Goal: Task Accomplishment & Management: Use online tool/utility

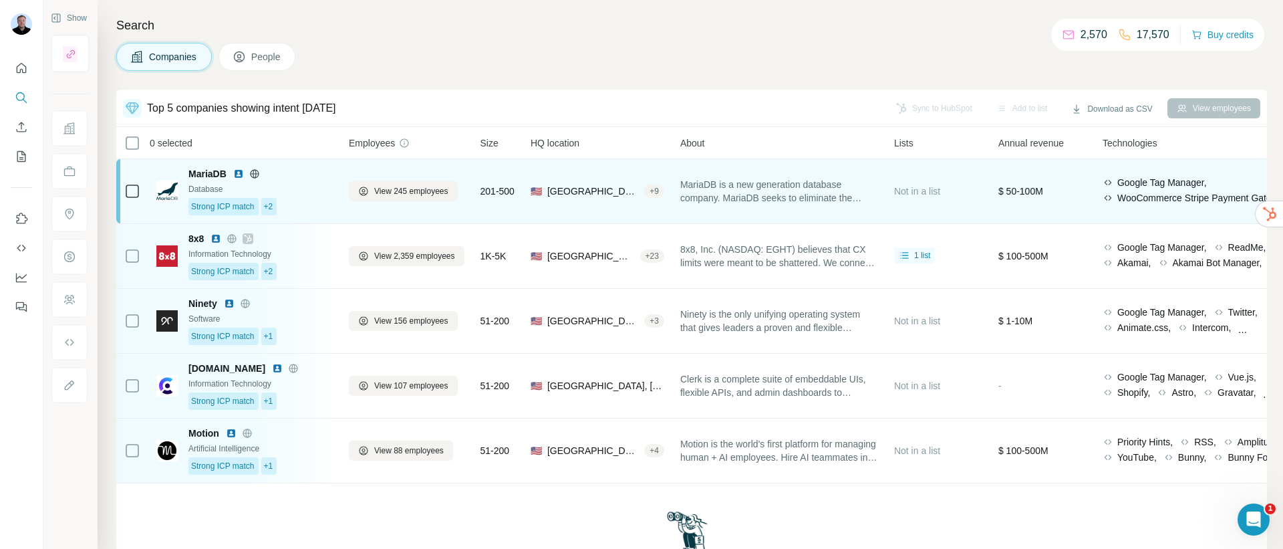
click at [850, 207] on div "MariaDB is a new generation database company. MariaDB seeks to eliminate the co…" at bounding box center [779, 191] width 198 height 48
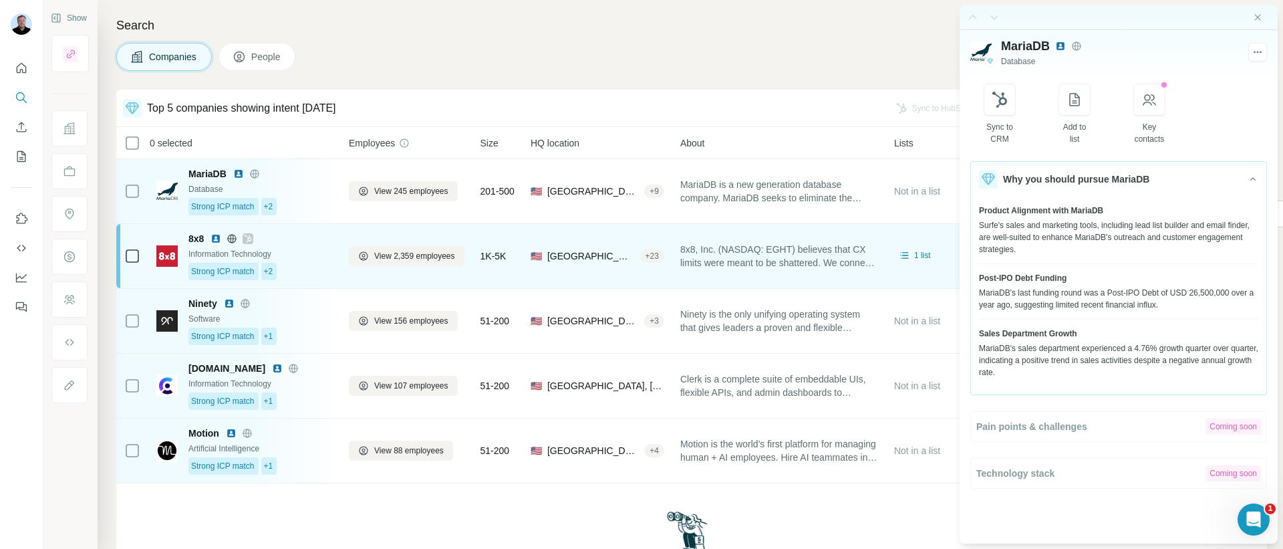
click at [328, 261] on div "8x8 Information Technology Strong ICP match +2" at bounding box center [260, 256] width 144 height 48
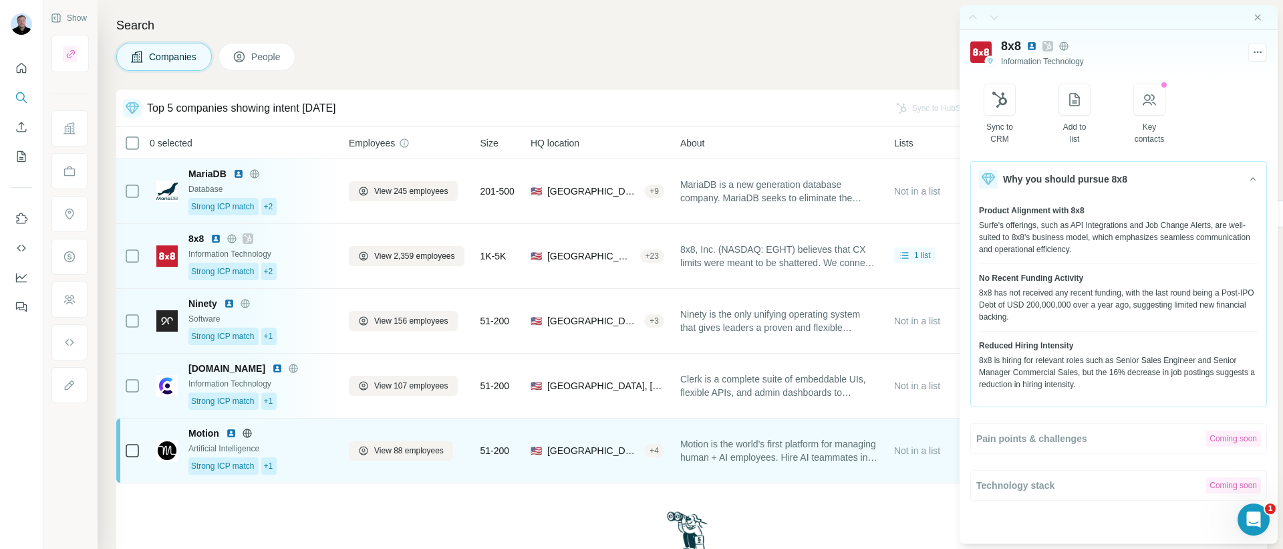
click at [304, 449] on div "Artificial Intelligence" at bounding box center [260, 448] width 144 height 12
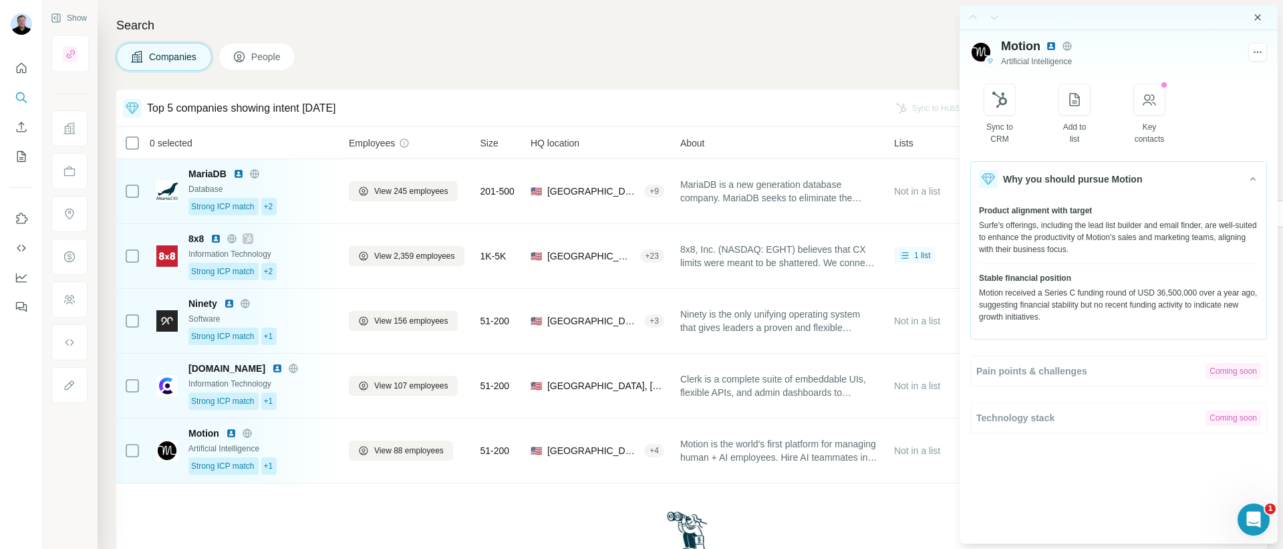
click at [1263, 19] on icon "Close side panel" at bounding box center [1258, 17] width 11 height 11
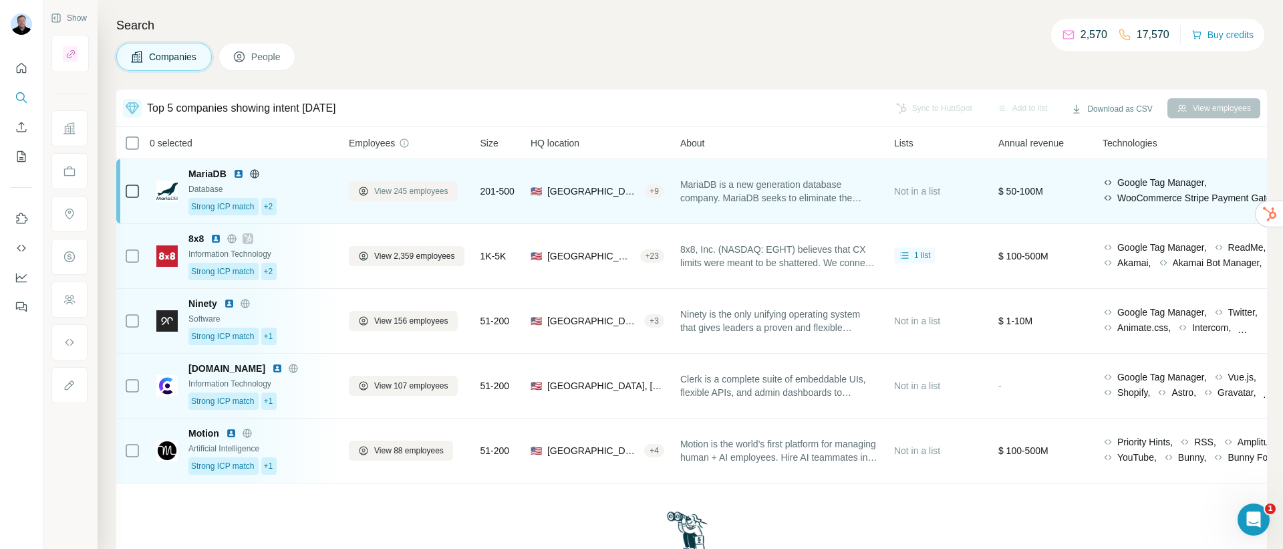
click at [396, 194] on span "View 245 employees" at bounding box center [411, 191] width 74 height 12
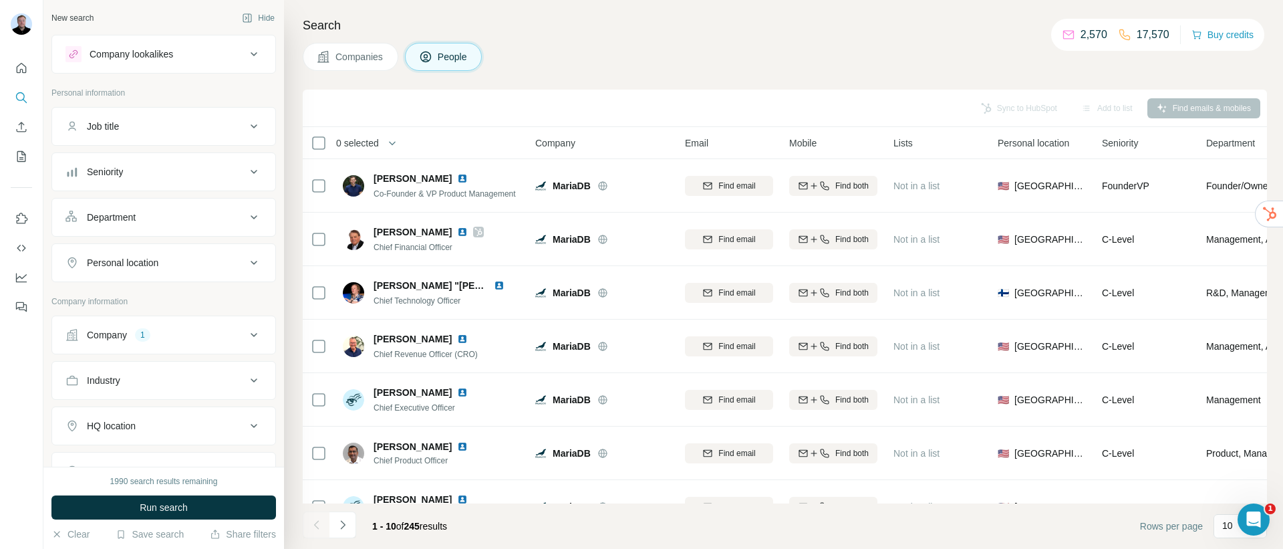
click at [162, 221] on div "Department" at bounding box center [156, 217] width 180 height 13
click at [156, 257] on input at bounding box center [156, 250] width 165 height 15
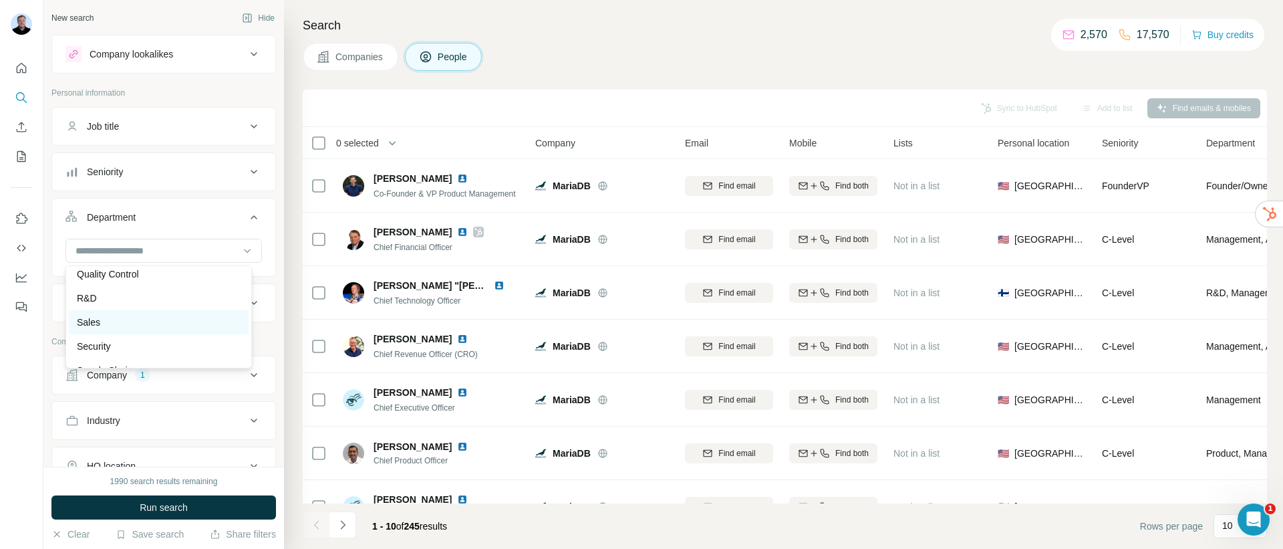
click at [144, 317] on div "Sales" at bounding box center [159, 321] width 164 height 13
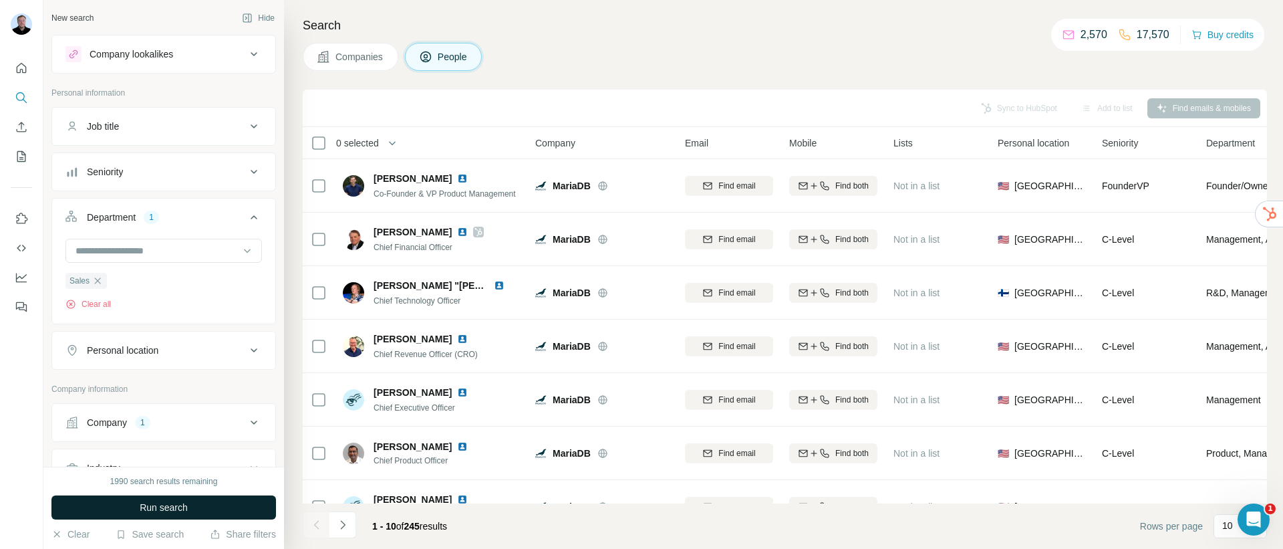
click at [128, 509] on button "Run search" at bounding box center [163, 507] width 225 height 24
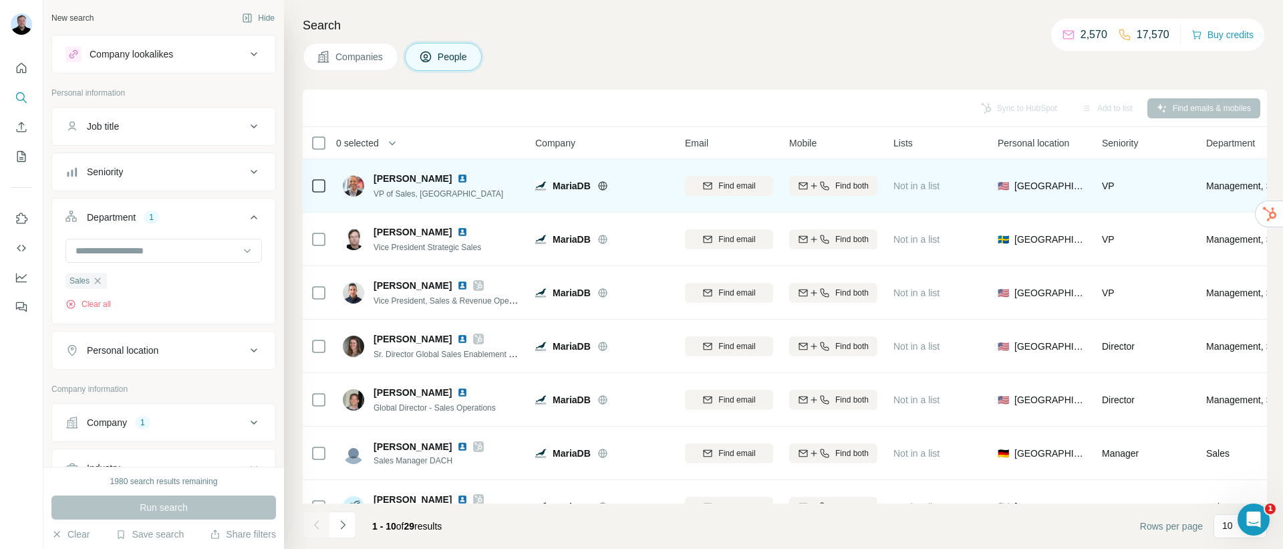
click at [457, 178] on img at bounding box center [462, 178] width 11 height 11
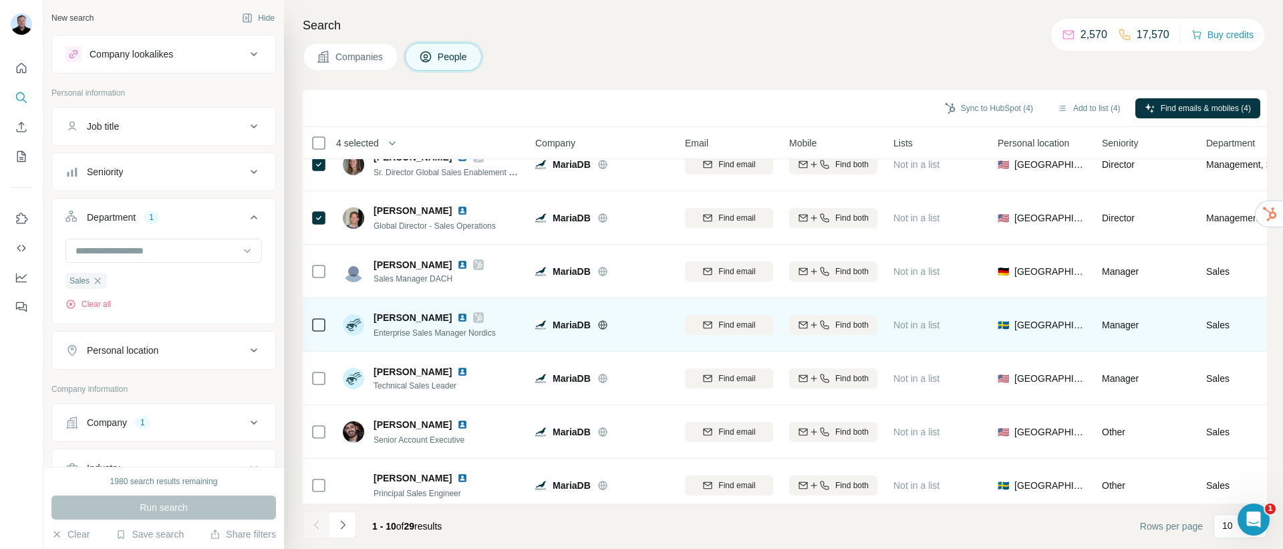
scroll to position [198, 0]
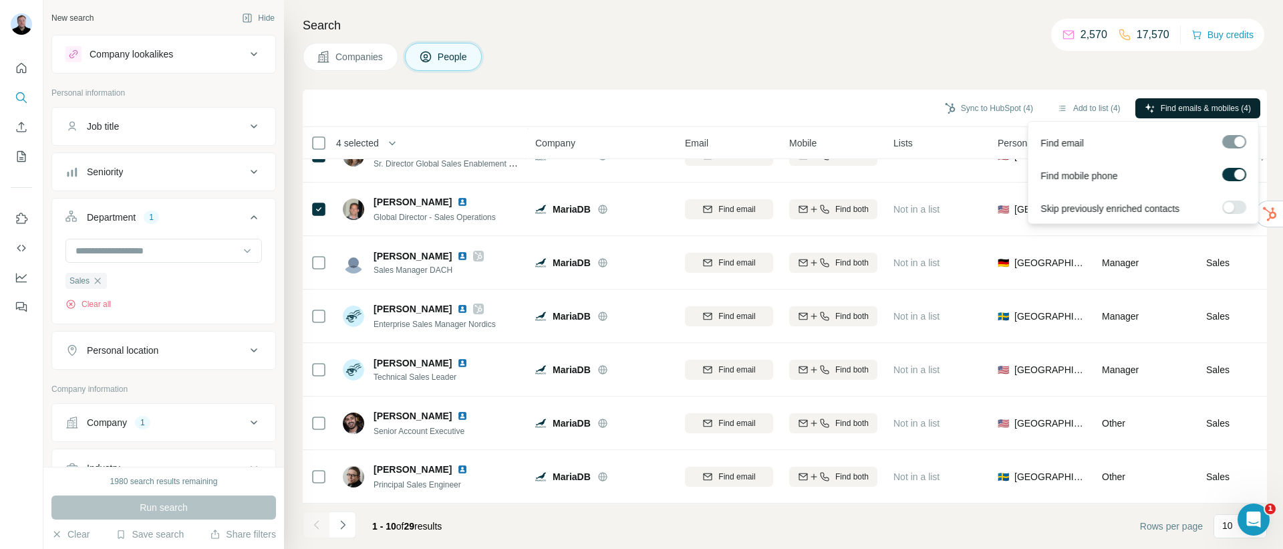
click at [1175, 110] on span "Find emails & mobiles (4)" at bounding box center [1206, 108] width 90 height 12
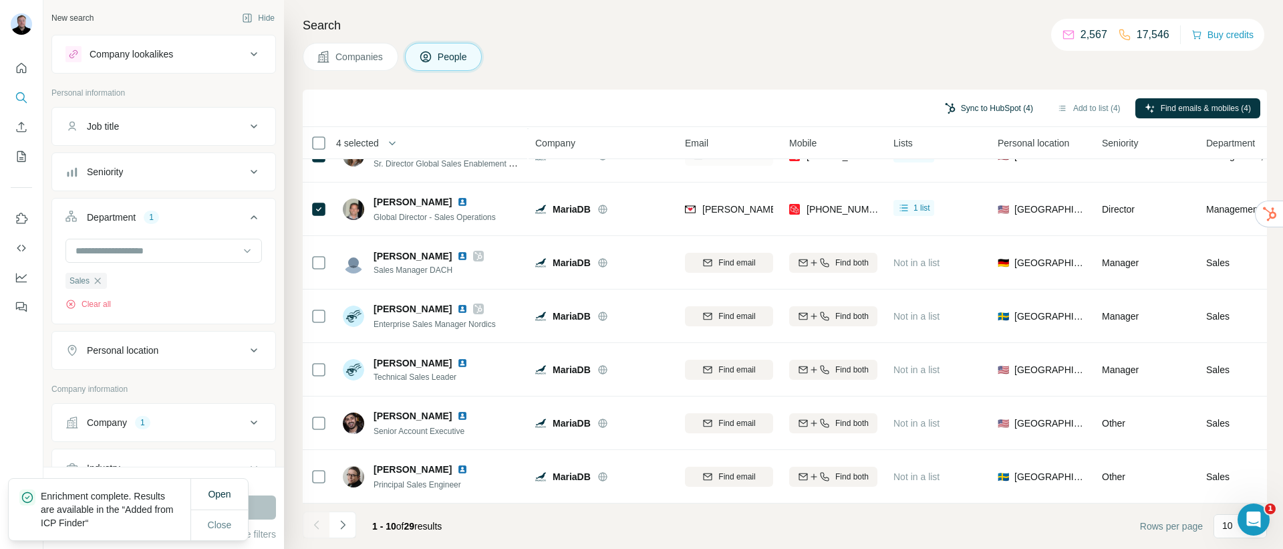
click at [961, 110] on button "Sync to HubSpot (4)" at bounding box center [989, 108] width 107 height 20
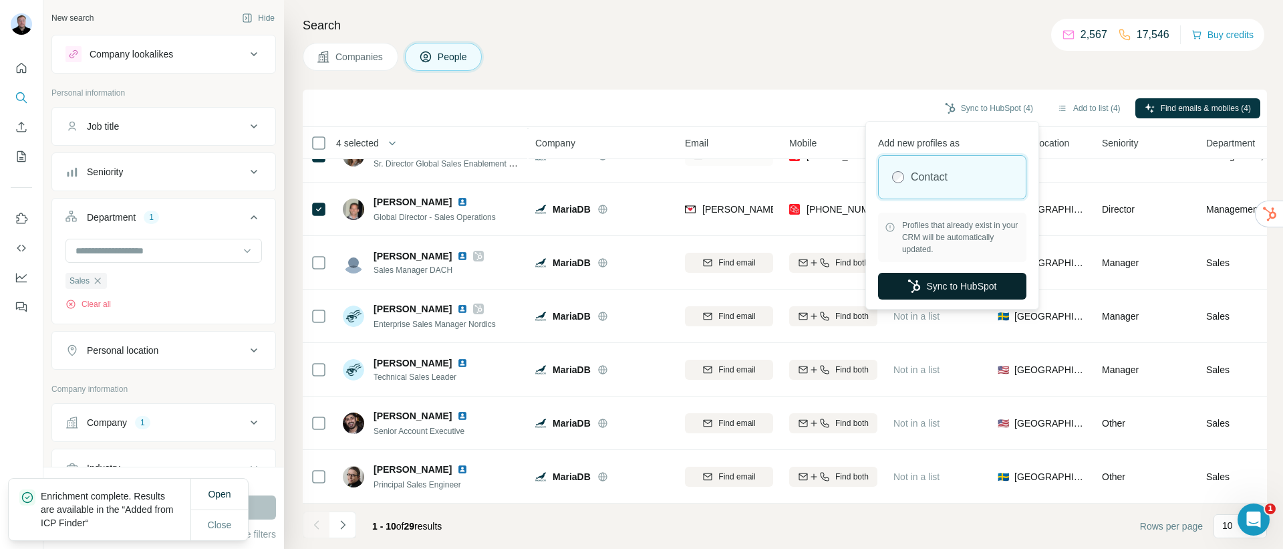
click at [926, 297] on button "Sync to HubSpot" at bounding box center [952, 286] width 148 height 27
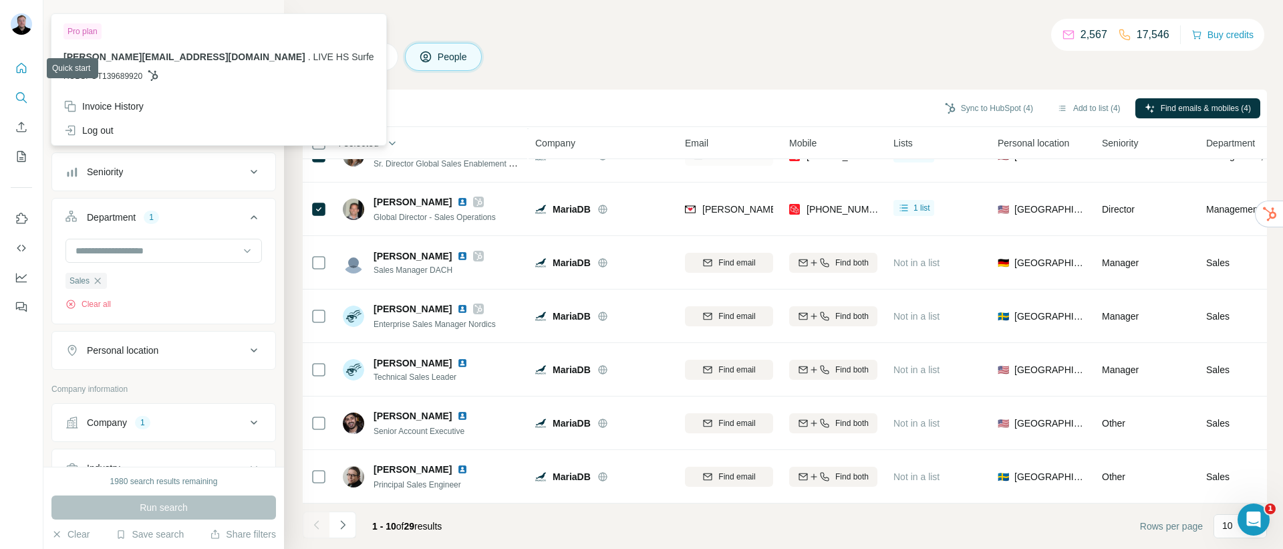
click at [16, 68] on icon "Quick start" at bounding box center [21, 67] width 13 height 13
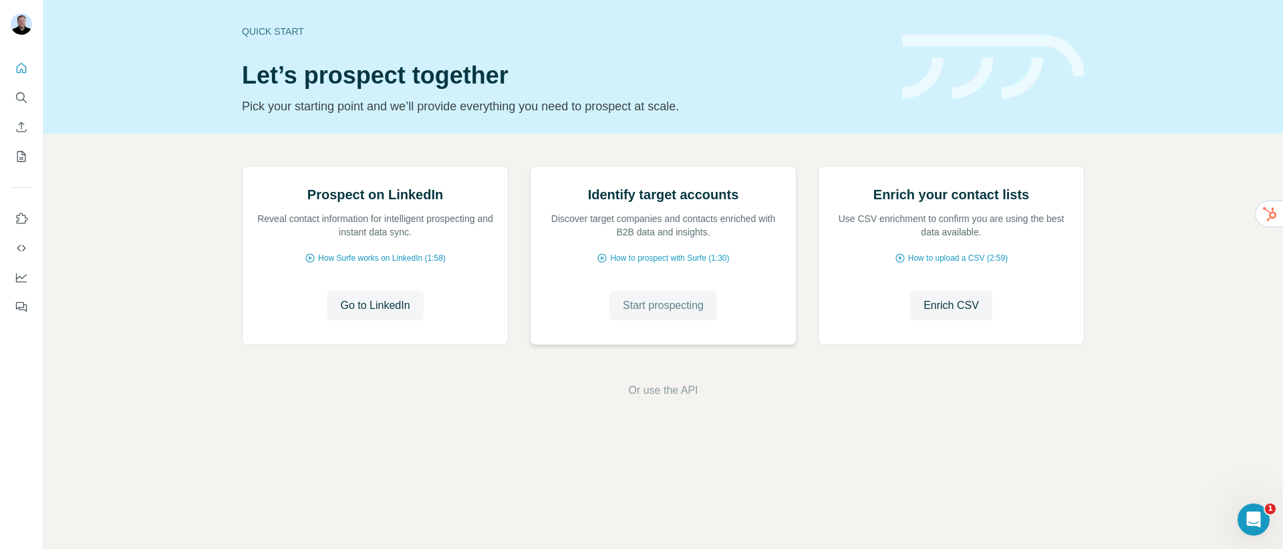
click at [671, 313] on span "Start prospecting" at bounding box center [663, 305] width 81 height 16
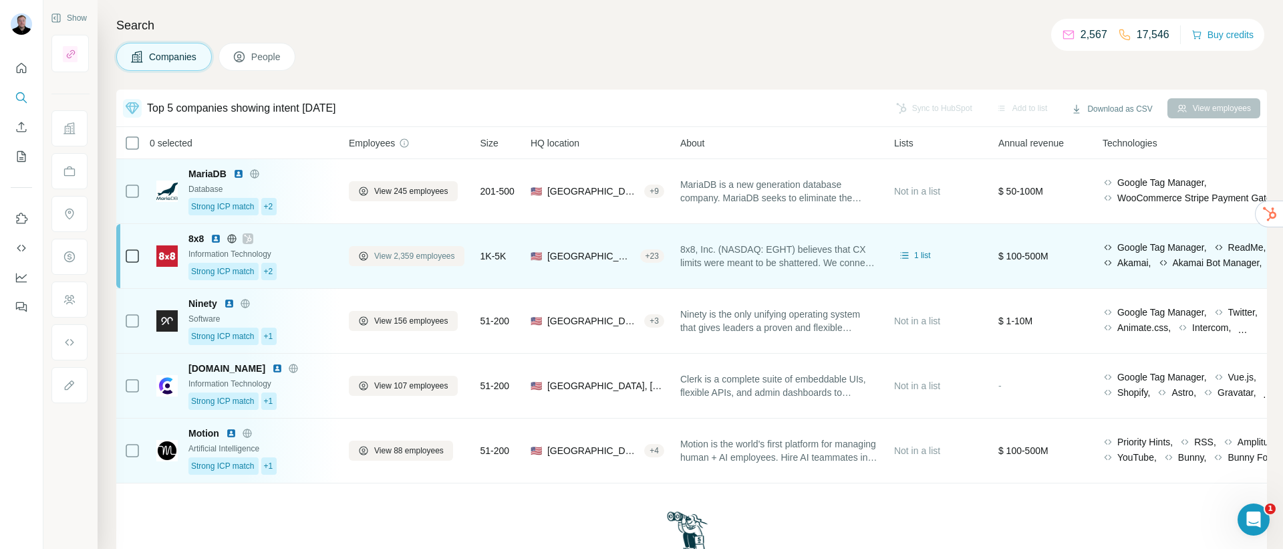
click at [404, 258] on span "View 2,359 employees" at bounding box center [414, 256] width 81 height 12
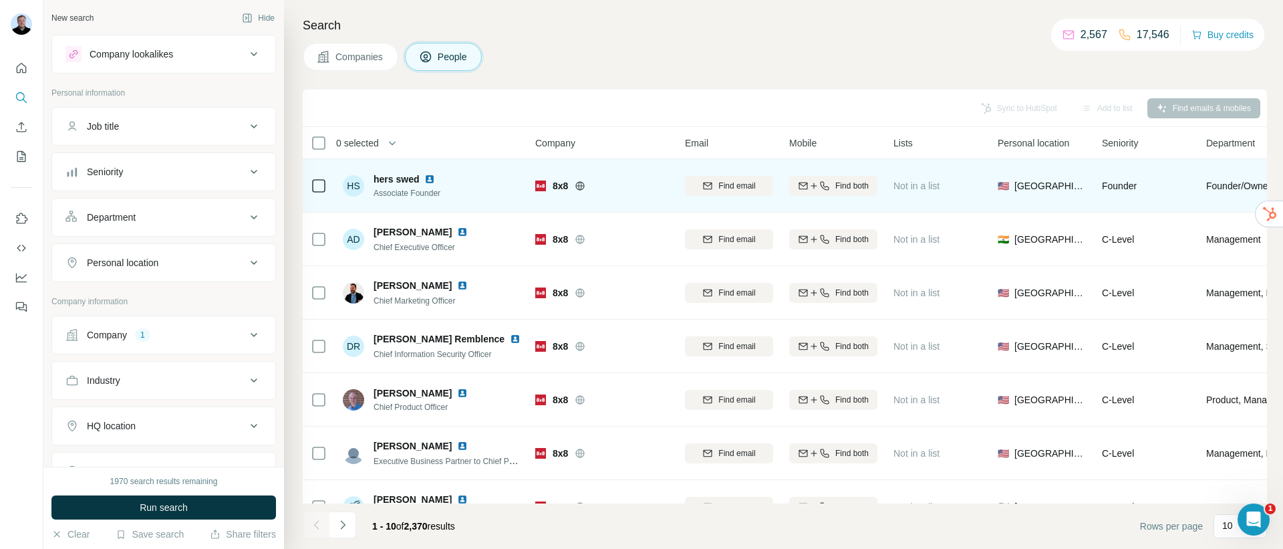
click at [431, 178] on img at bounding box center [429, 179] width 11 height 11
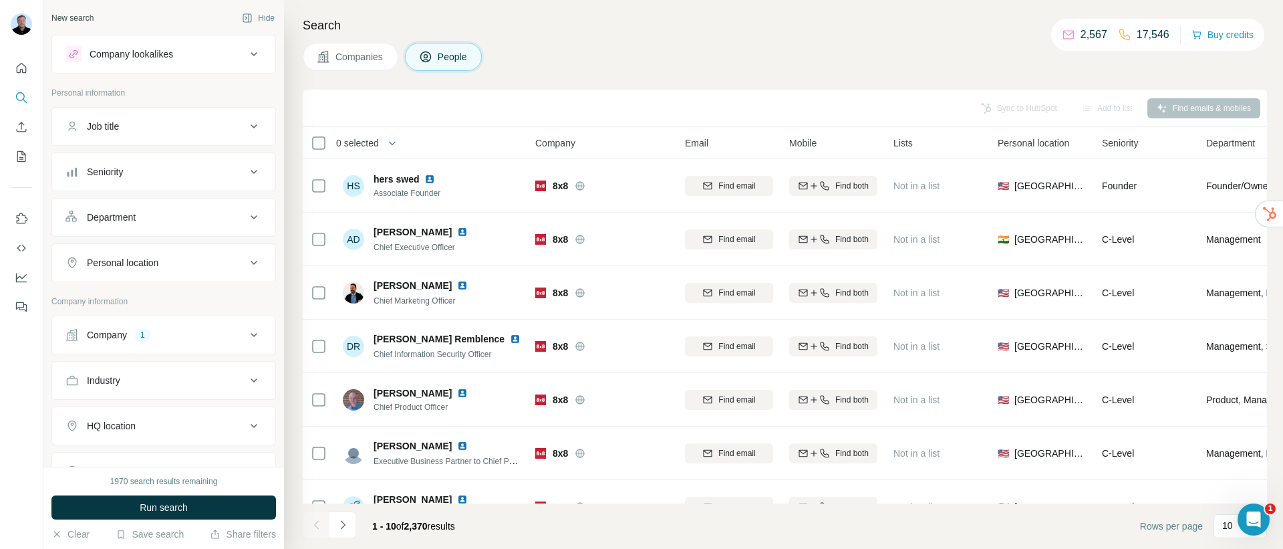
click at [192, 208] on button "Department" at bounding box center [163, 217] width 223 height 32
click at [152, 254] on input at bounding box center [156, 250] width 165 height 15
click at [132, 340] on div "Sales" at bounding box center [159, 346] width 164 height 13
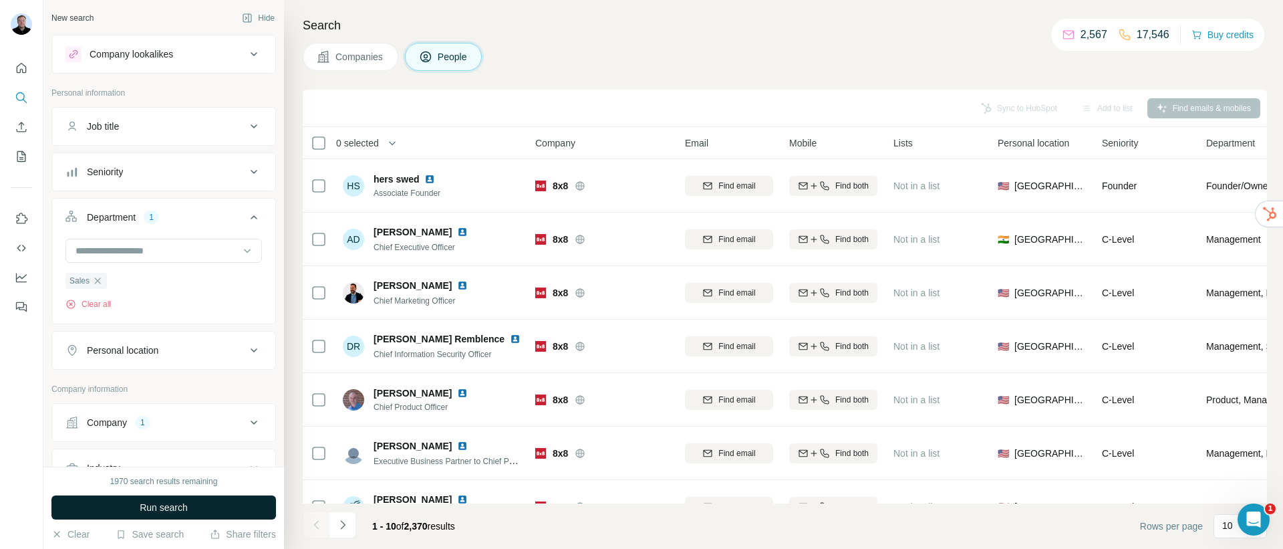
click at [190, 505] on button "Run search" at bounding box center [163, 507] width 225 height 24
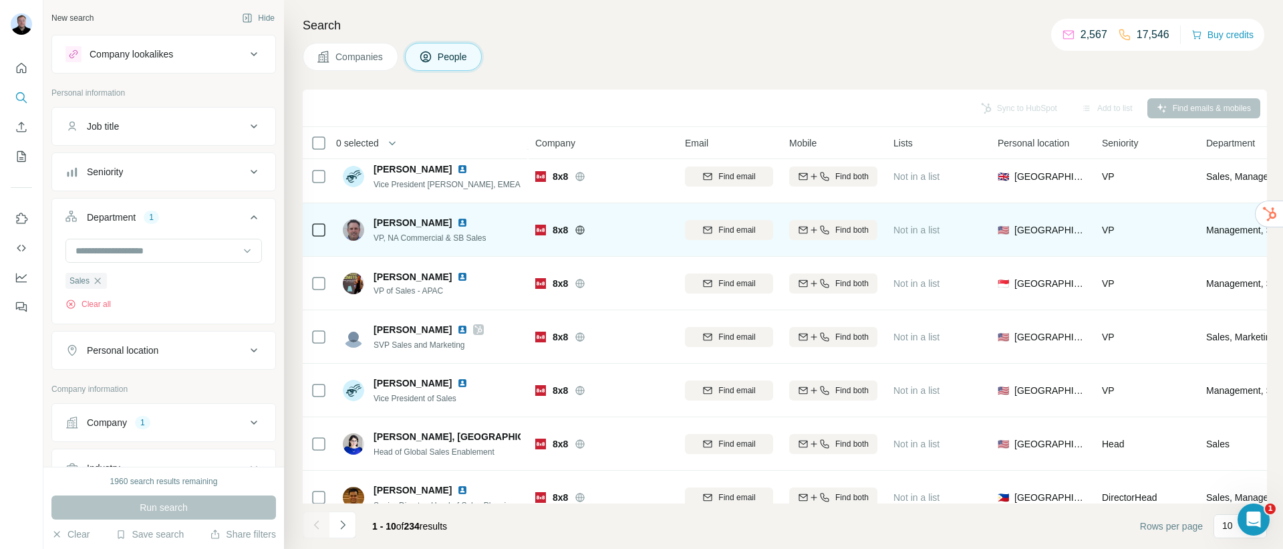
scroll to position [198, 0]
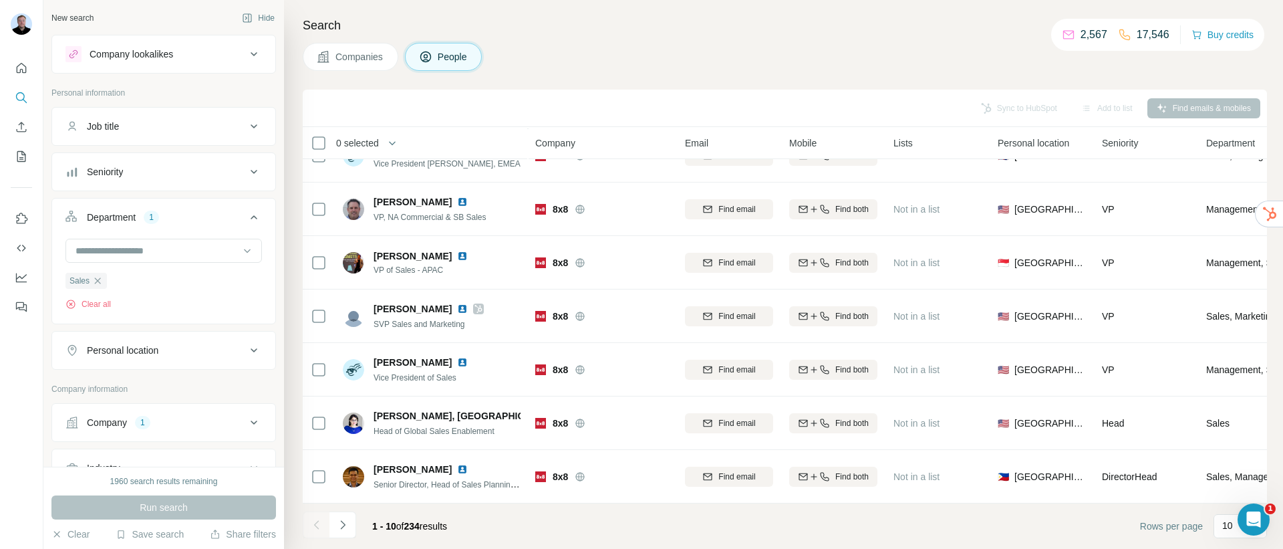
click at [183, 120] on div "Job title" at bounding box center [156, 126] width 180 height 13
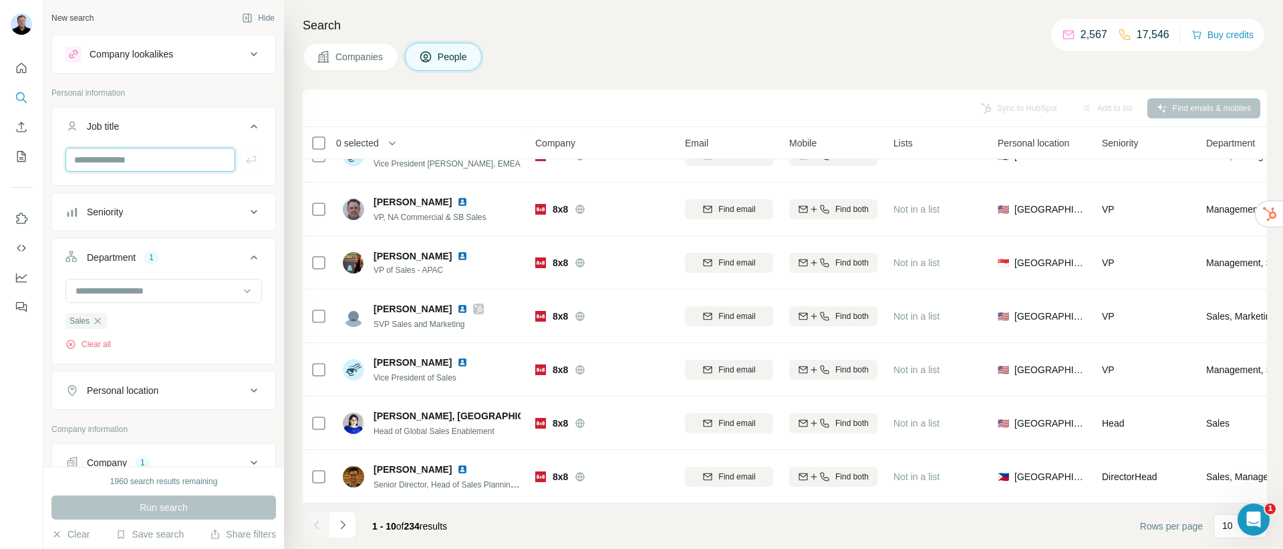
click at [154, 154] on input "text" at bounding box center [151, 160] width 170 height 24
type input "**********"
click at [245, 154] on icon "button" at bounding box center [251, 159] width 13 height 13
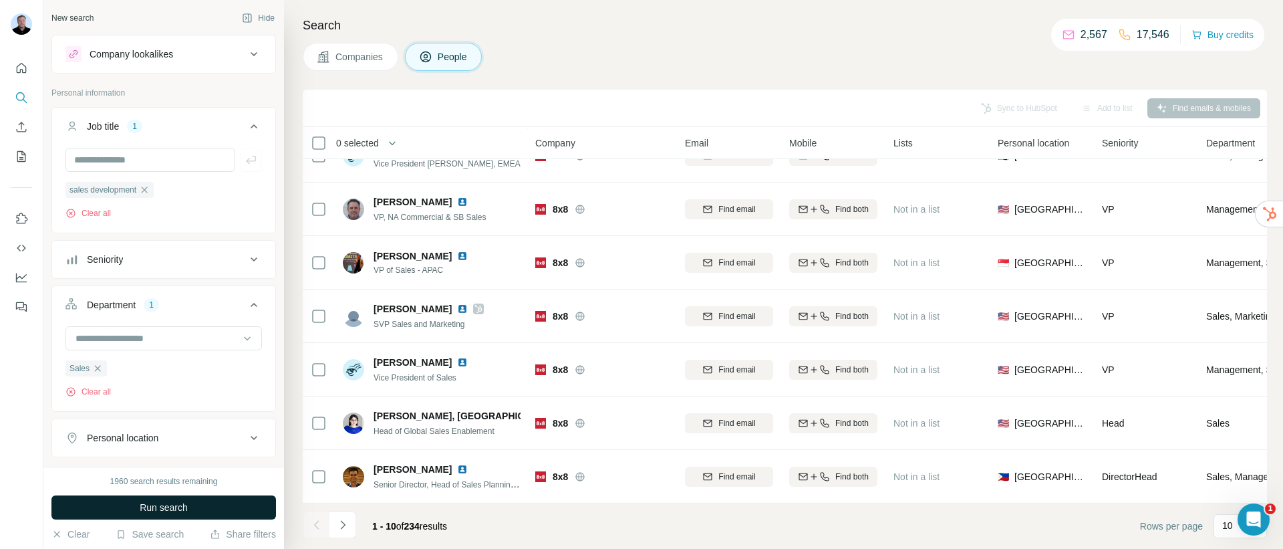
click at [188, 507] on button "Run search" at bounding box center [163, 507] width 225 height 24
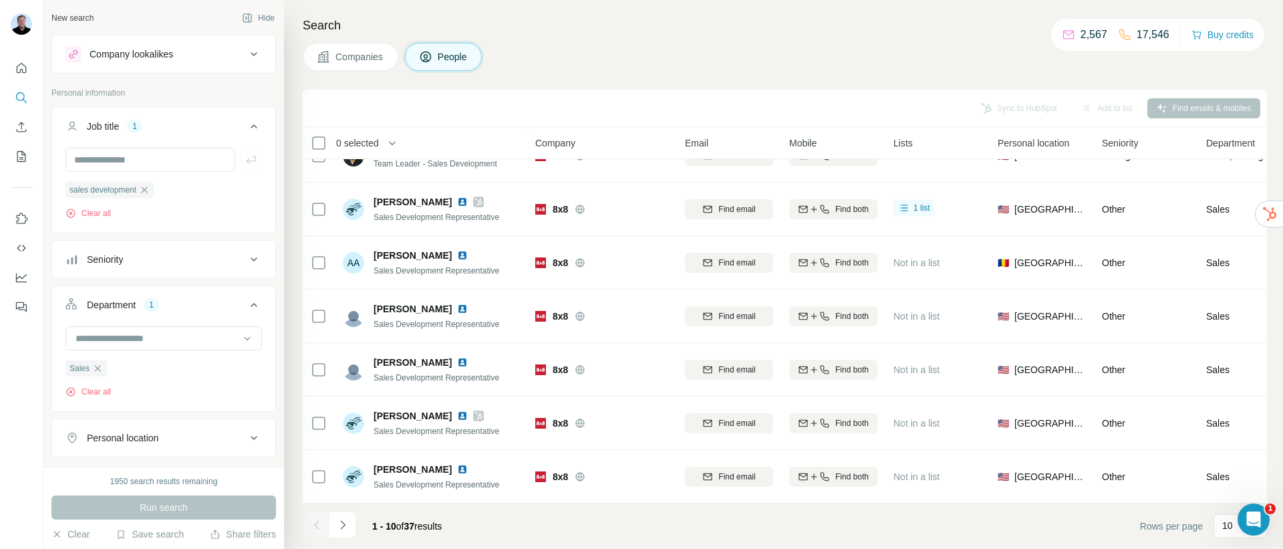
click at [171, 263] on div "Seniority" at bounding box center [156, 259] width 180 height 13
click at [76, 318] on icon at bounding box center [74, 318] width 16 height 16
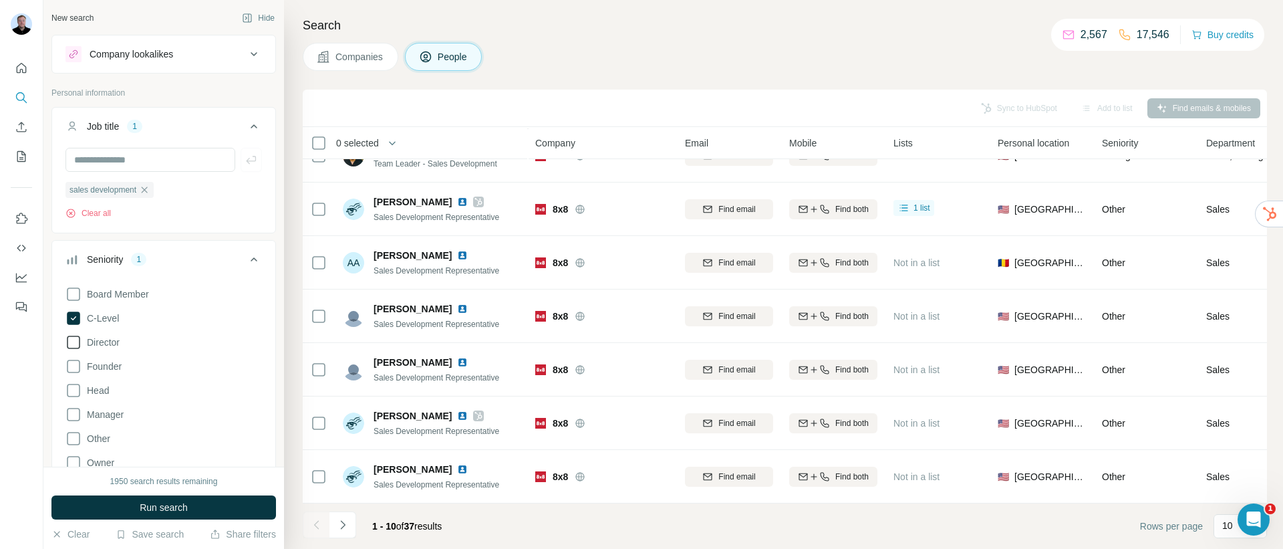
click at [74, 344] on icon at bounding box center [74, 342] width 16 height 16
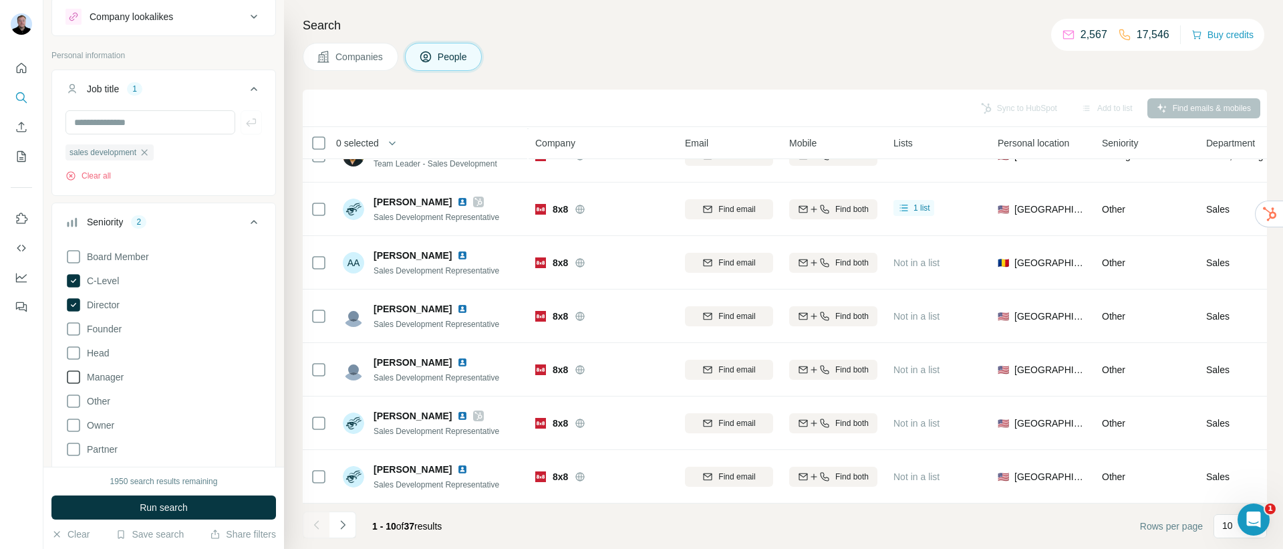
scroll to position [51, 0]
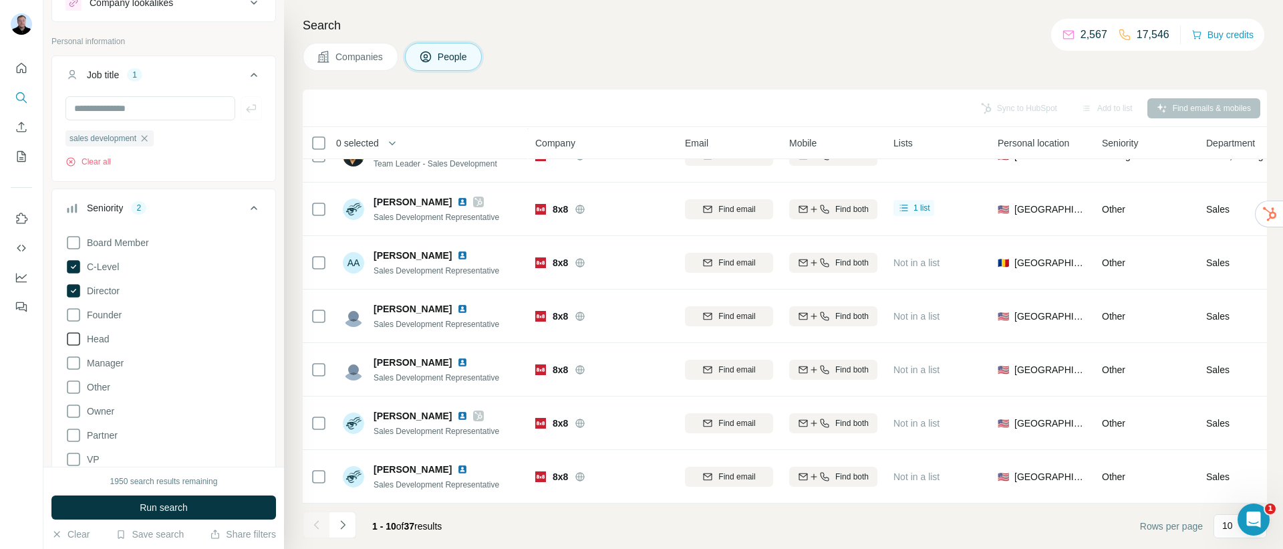
click at [68, 341] on icon at bounding box center [73, 338] width 13 height 13
click at [76, 364] on icon at bounding box center [74, 363] width 16 height 16
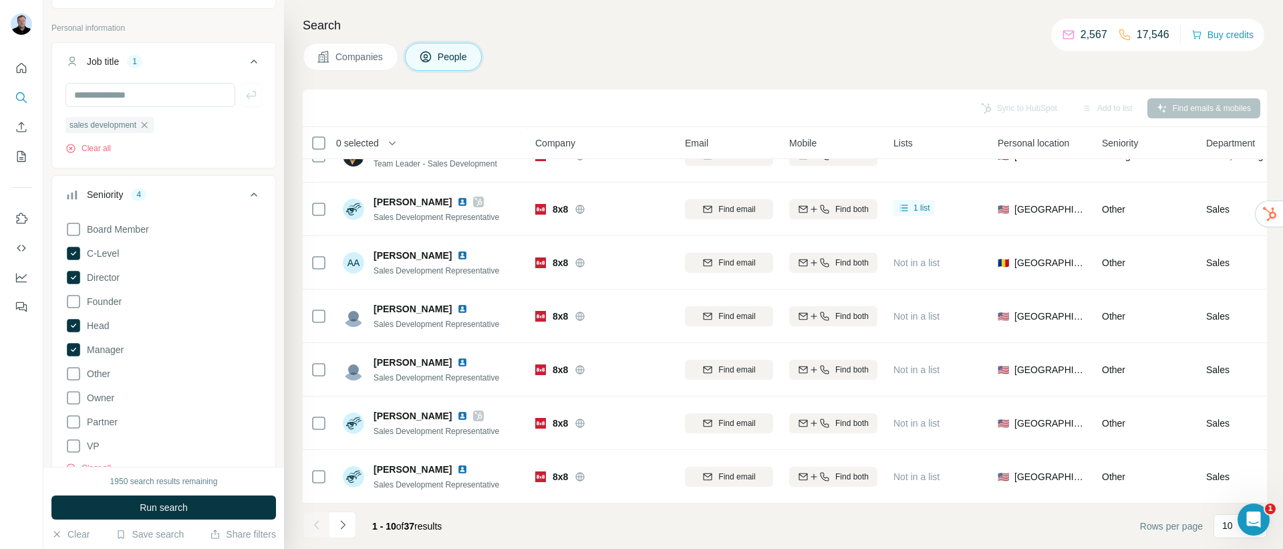
scroll to position [66, 0]
click at [73, 446] on icon at bounding box center [74, 445] width 16 height 16
click at [137, 505] on button "Run search" at bounding box center [163, 507] width 225 height 24
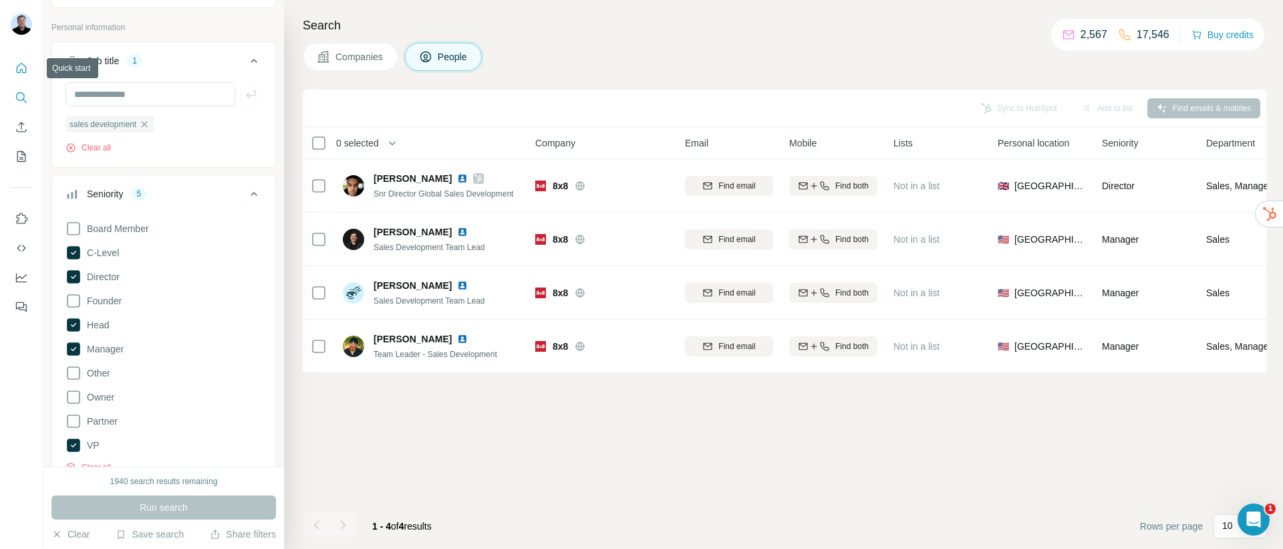
click at [18, 71] on icon "Quick start" at bounding box center [21, 67] width 13 height 13
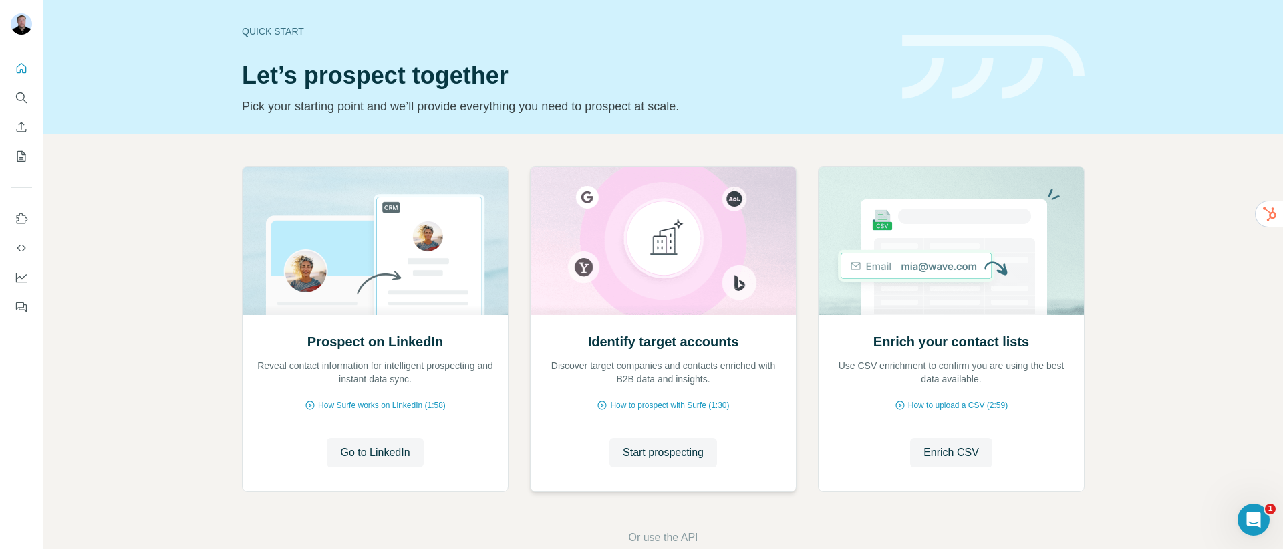
drag, startPoint x: 654, startPoint y: 445, endPoint x: 633, endPoint y: 430, distance: 26.0
click at [654, 446] on span "Start prospecting" at bounding box center [663, 452] width 81 height 16
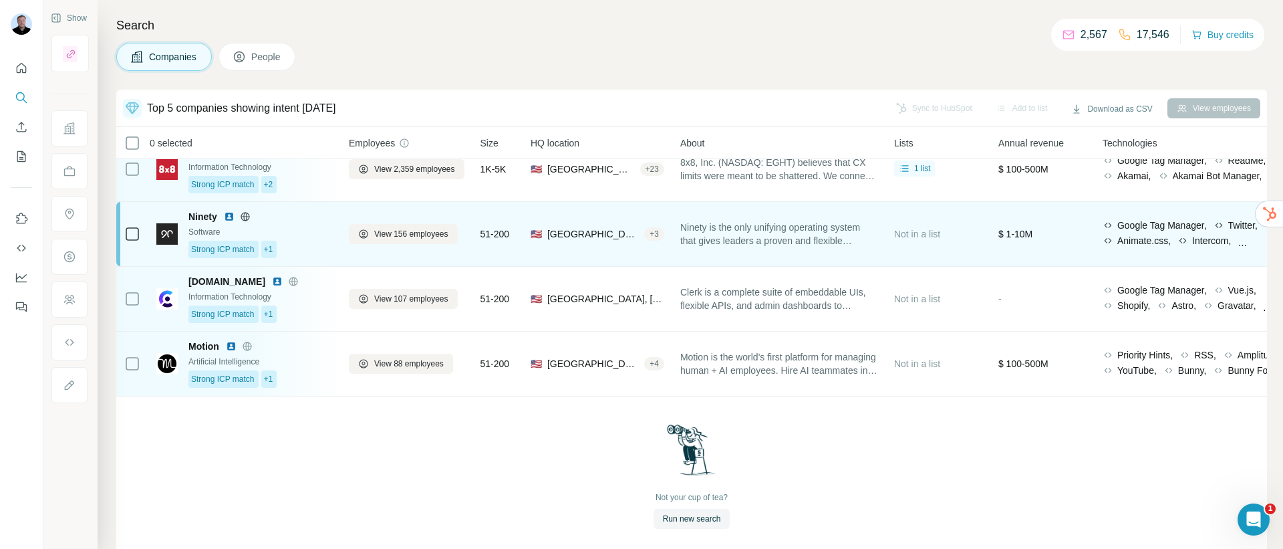
scroll to position [109, 0]
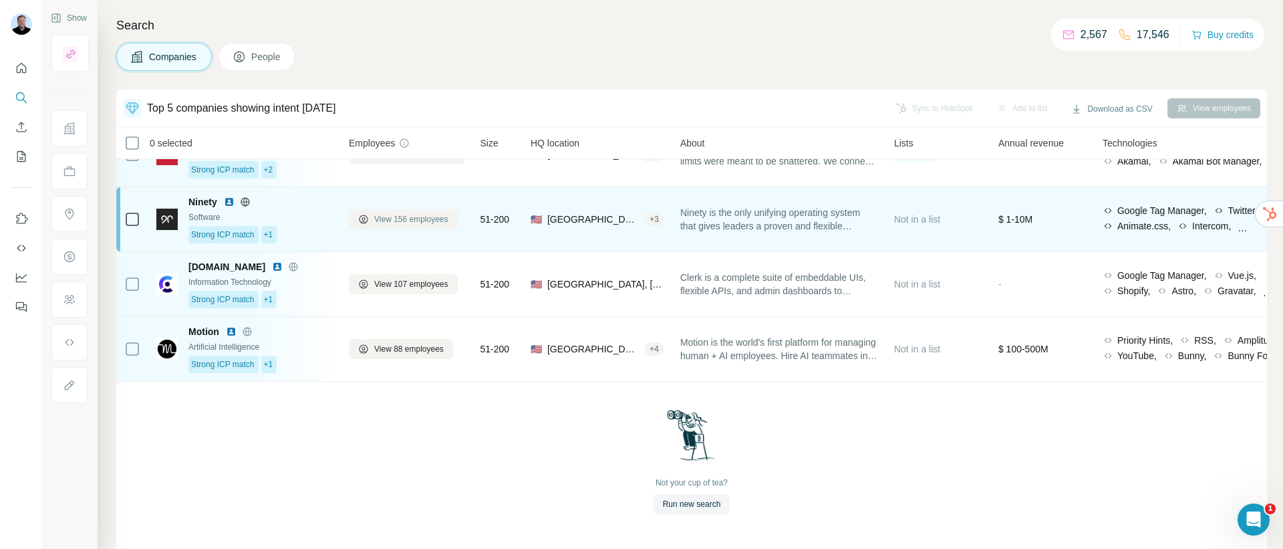
click at [411, 213] on span "View 156 employees" at bounding box center [411, 219] width 74 height 12
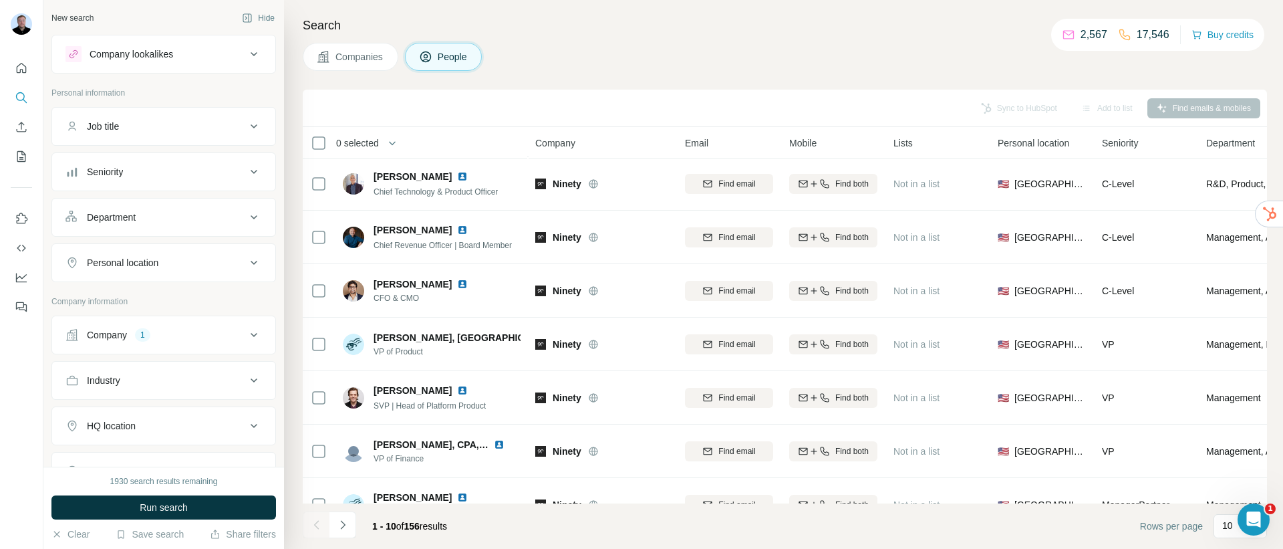
click at [146, 214] on div "Department" at bounding box center [156, 217] width 180 height 13
click at [156, 261] on div at bounding box center [156, 250] width 165 height 23
click at [128, 303] on div "Sales" at bounding box center [159, 304] width 164 height 13
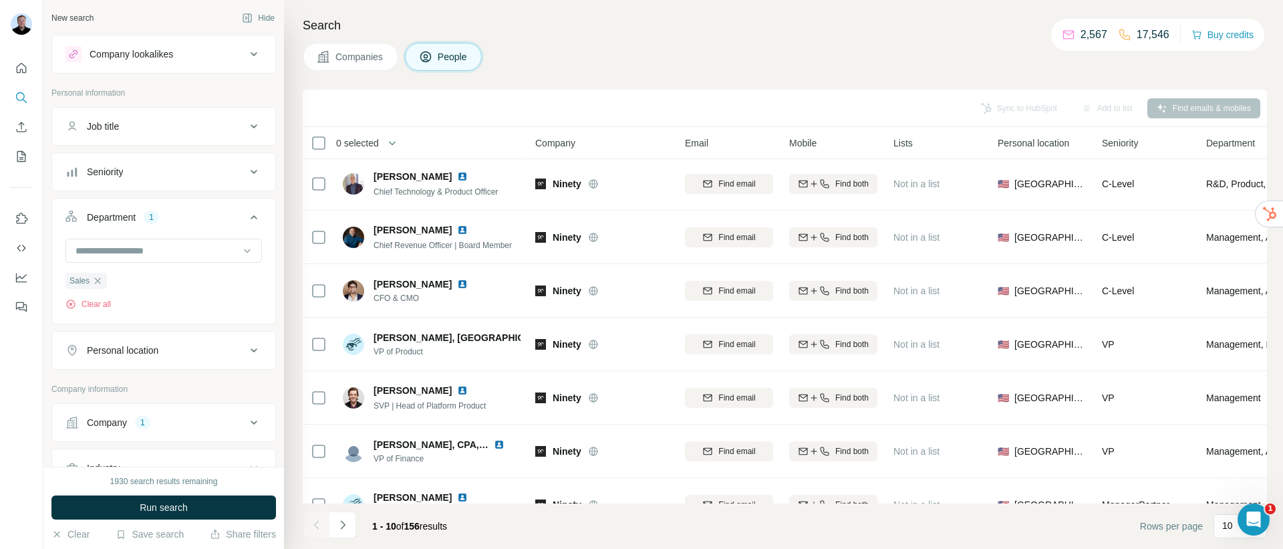
click at [179, 509] on span "Run search" at bounding box center [164, 507] width 48 height 13
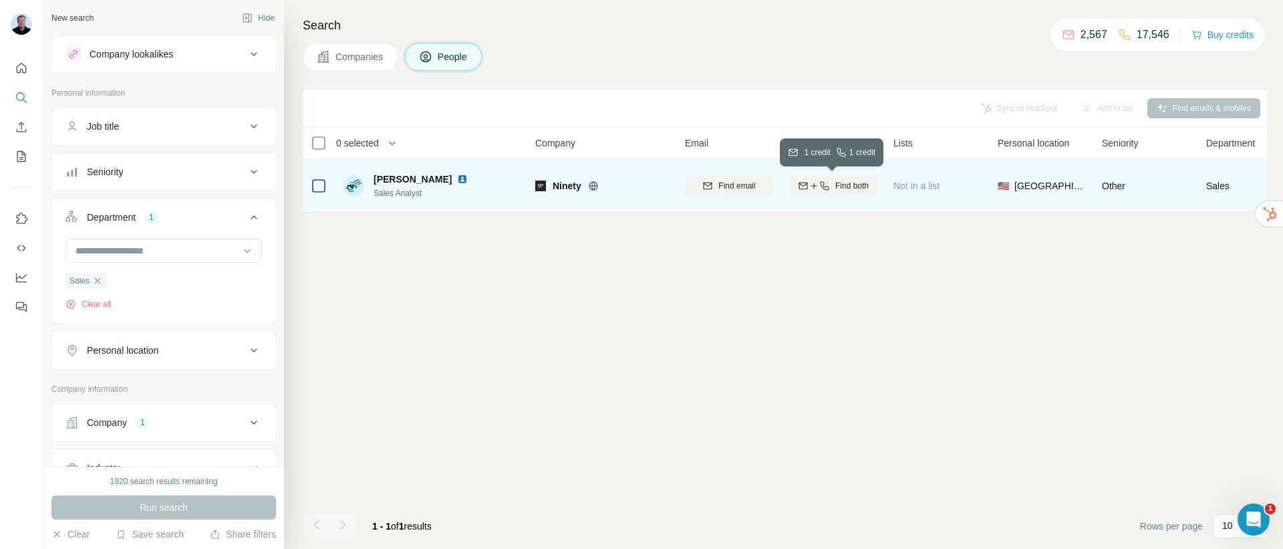
click at [832, 190] on div "Find both" at bounding box center [833, 186] width 88 height 12
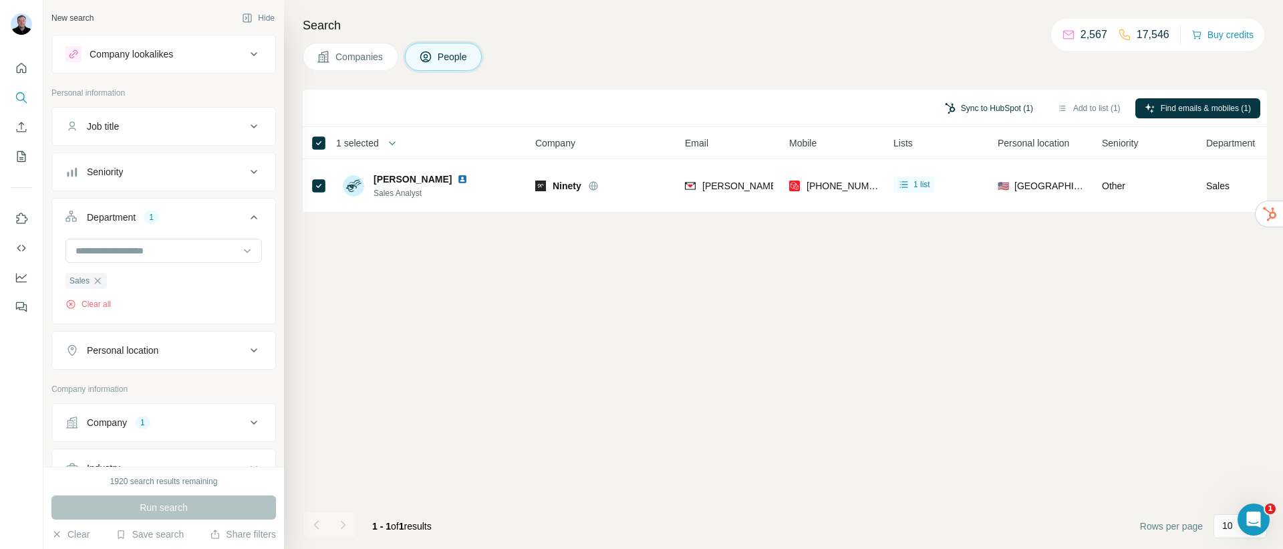
click at [994, 107] on button "Sync to HubSpot (1)" at bounding box center [989, 108] width 107 height 20
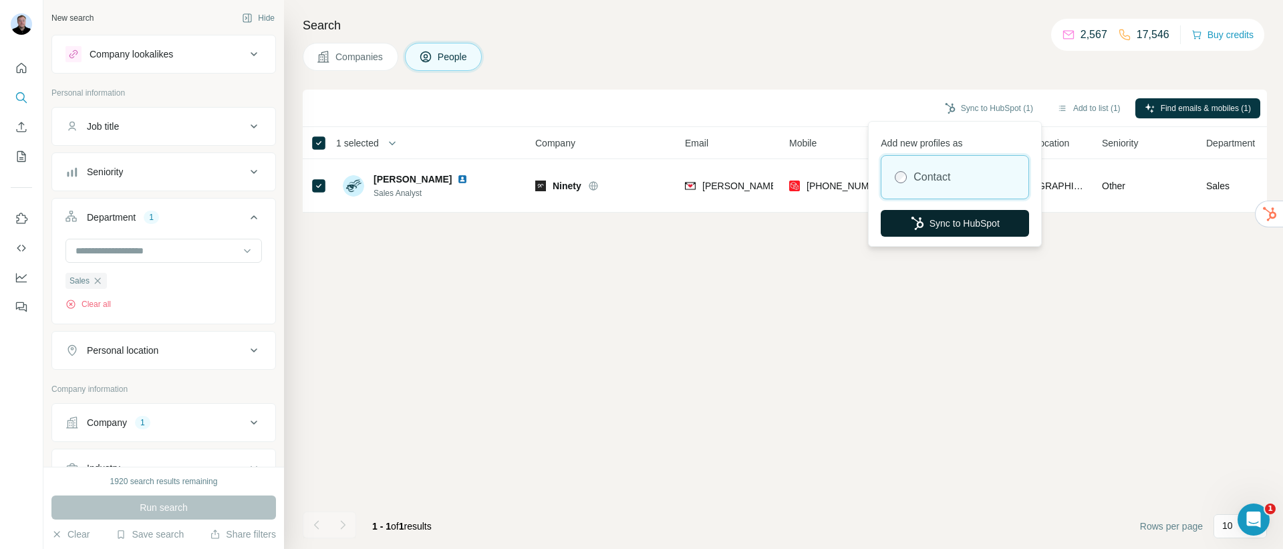
click at [954, 216] on button "Sync to HubSpot" at bounding box center [955, 223] width 148 height 27
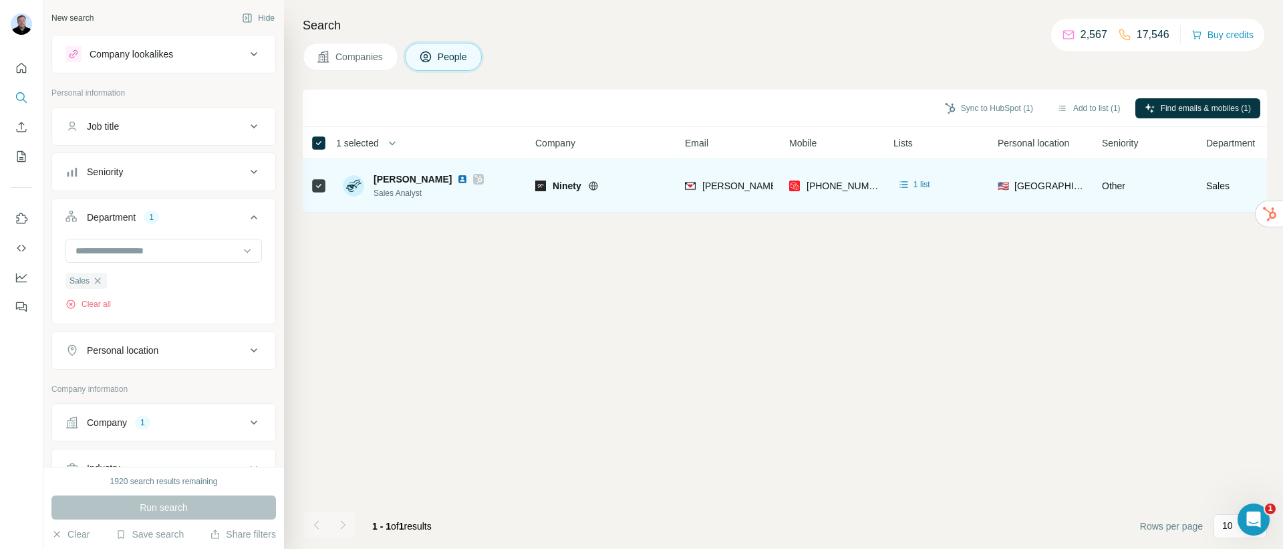
click at [475, 176] on icon at bounding box center [479, 179] width 8 height 11
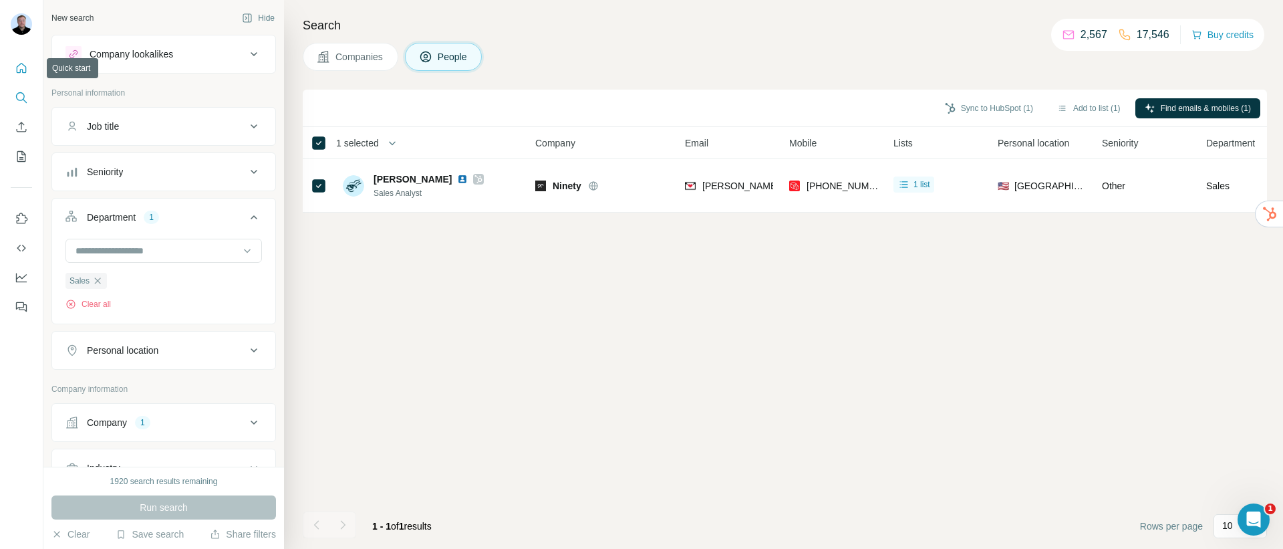
click at [20, 70] on icon "Quick start" at bounding box center [22, 68] width 10 height 10
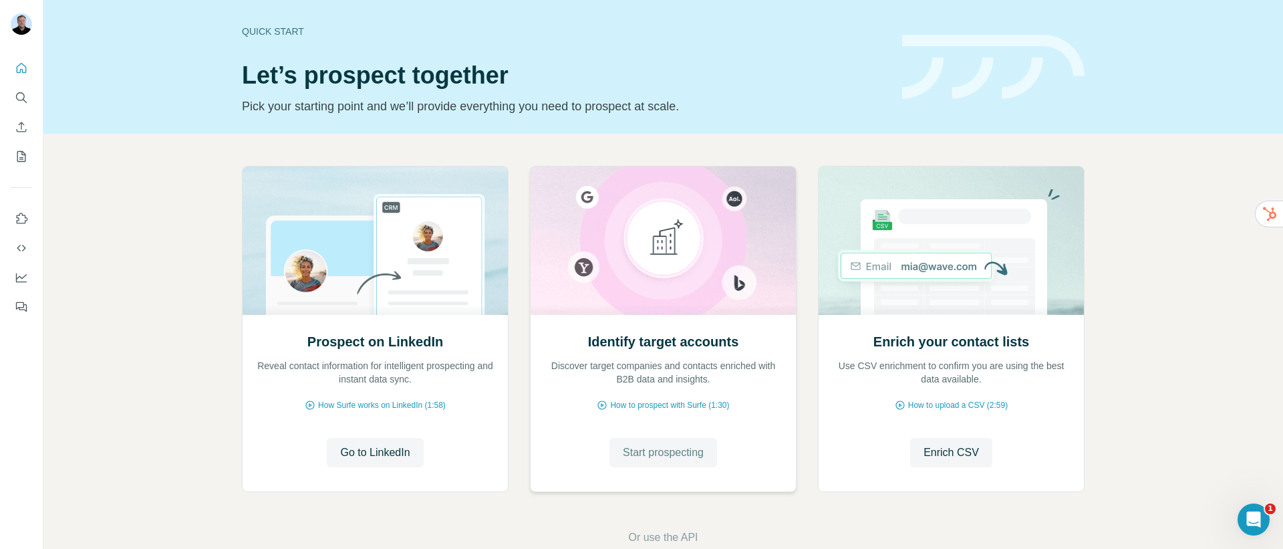
click at [666, 456] on span "Start prospecting" at bounding box center [663, 452] width 81 height 16
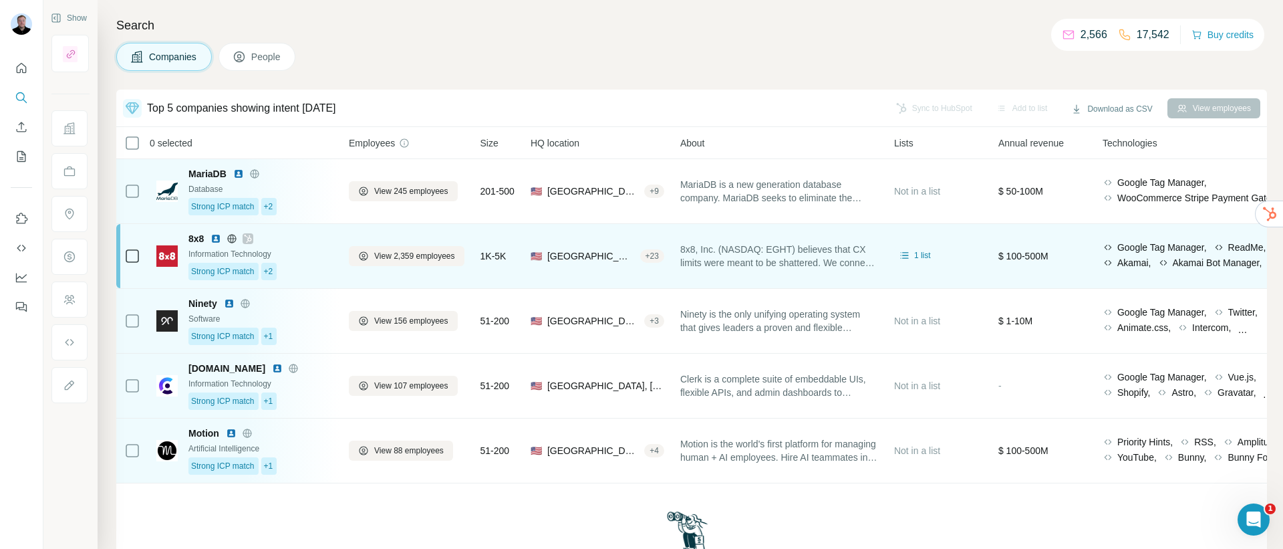
scroll to position [109, 0]
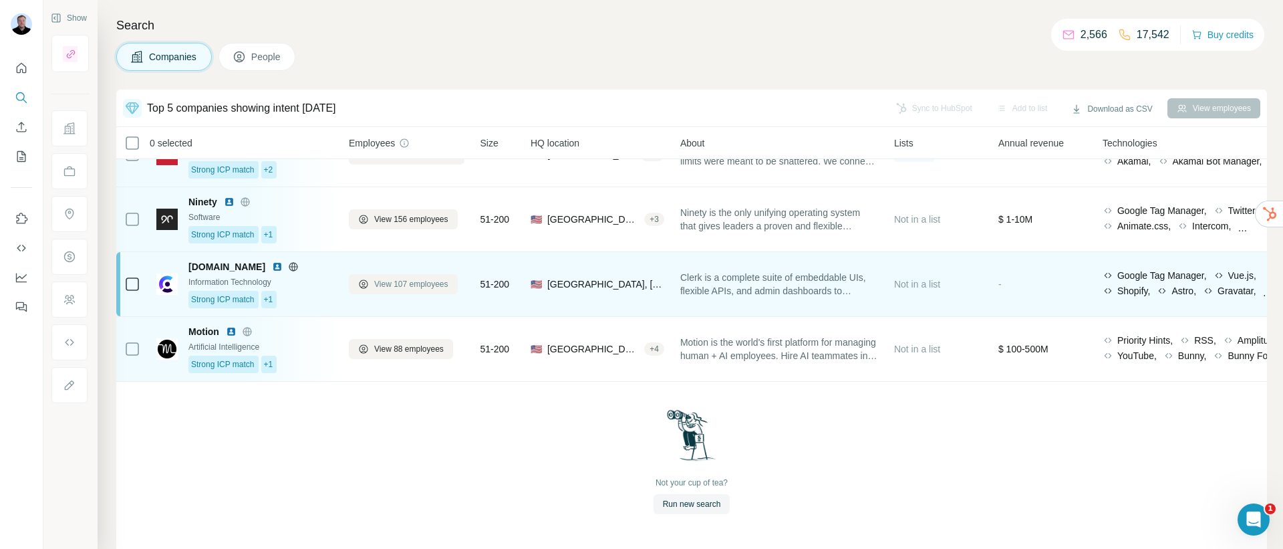
click at [392, 279] on span "View 107 employees" at bounding box center [411, 284] width 74 height 12
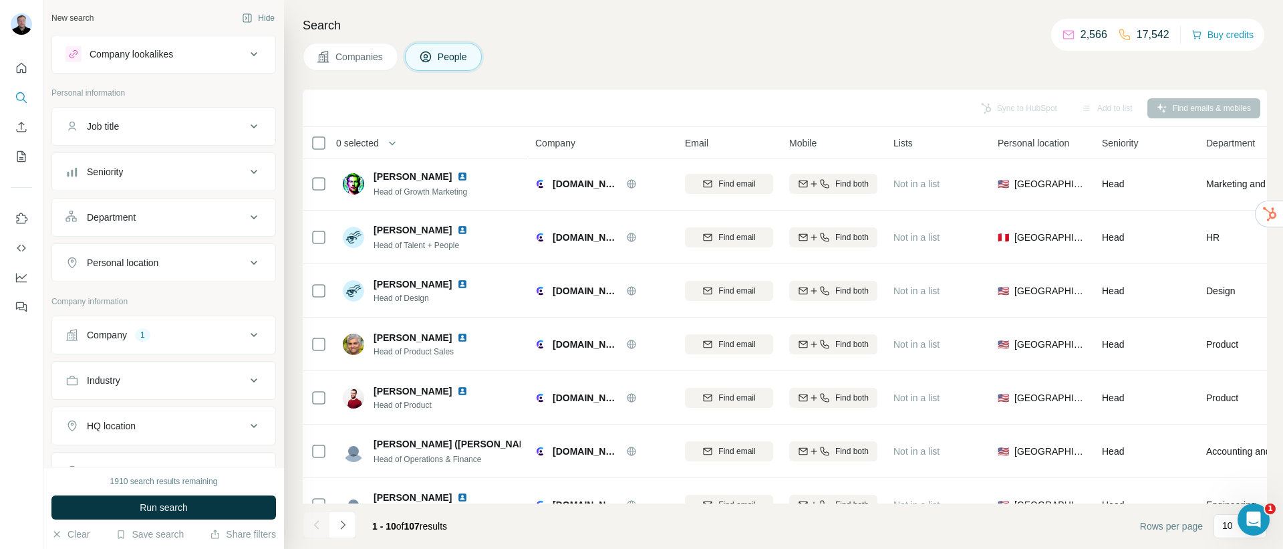
click at [203, 131] on div "Job title" at bounding box center [156, 126] width 180 height 13
click at [159, 264] on button "Department" at bounding box center [163, 257] width 223 height 32
click at [140, 291] on input at bounding box center [156, 290] width 165 height 15
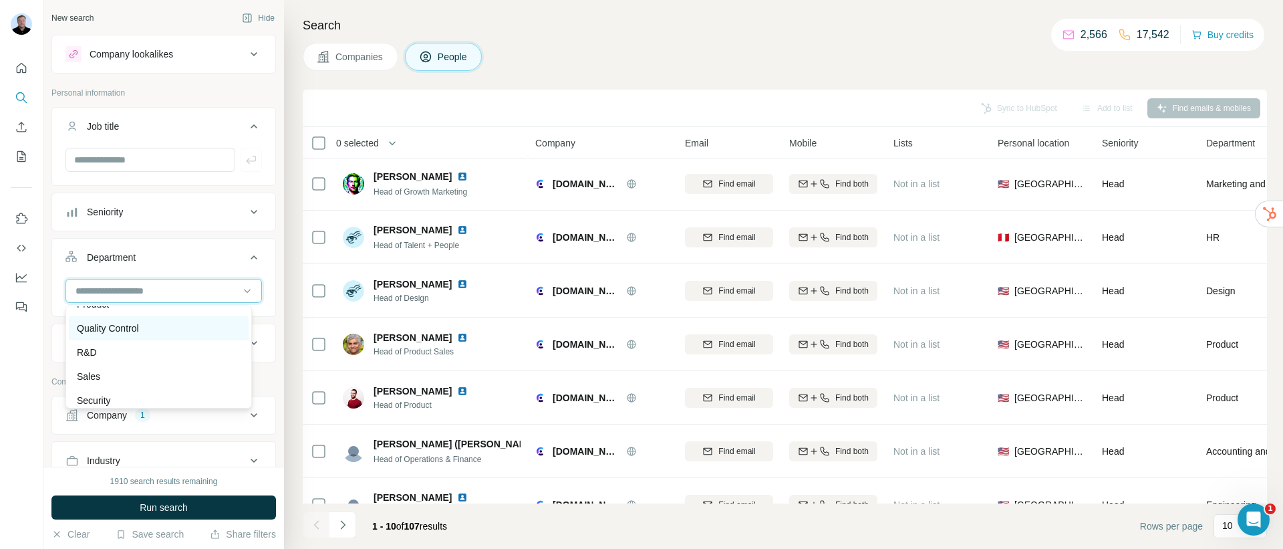
scroll to position [481, 0]
click at [122, 344] on div "Sales" at bounding box center [159, 344] width 164 height 13
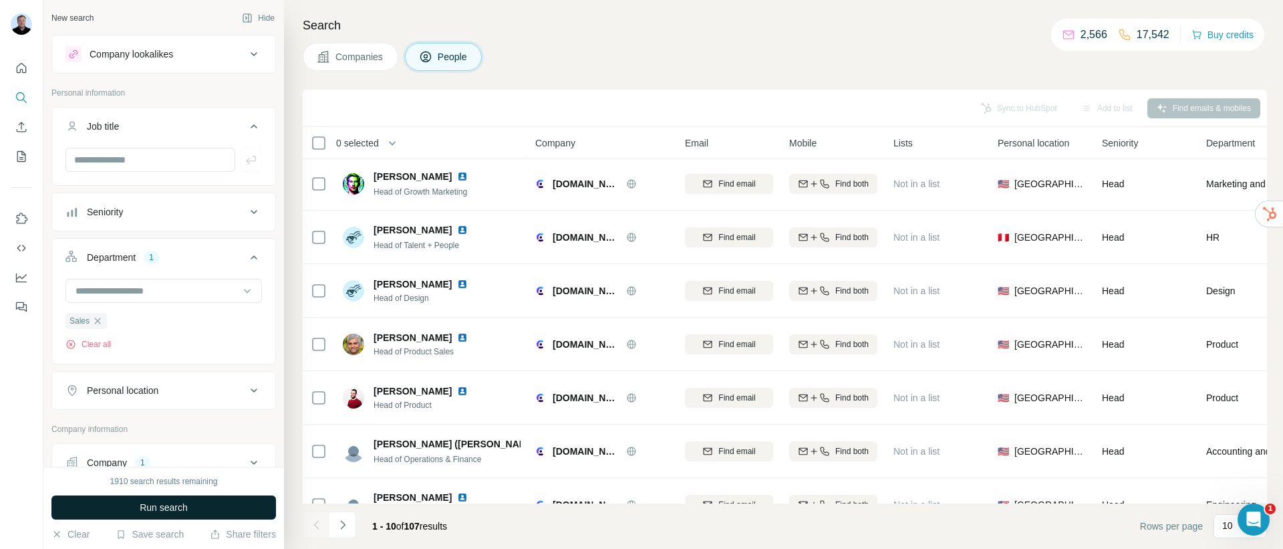
click at [186, 510] on span "Run search" at bounding box center [164, 507] width 48 height 13
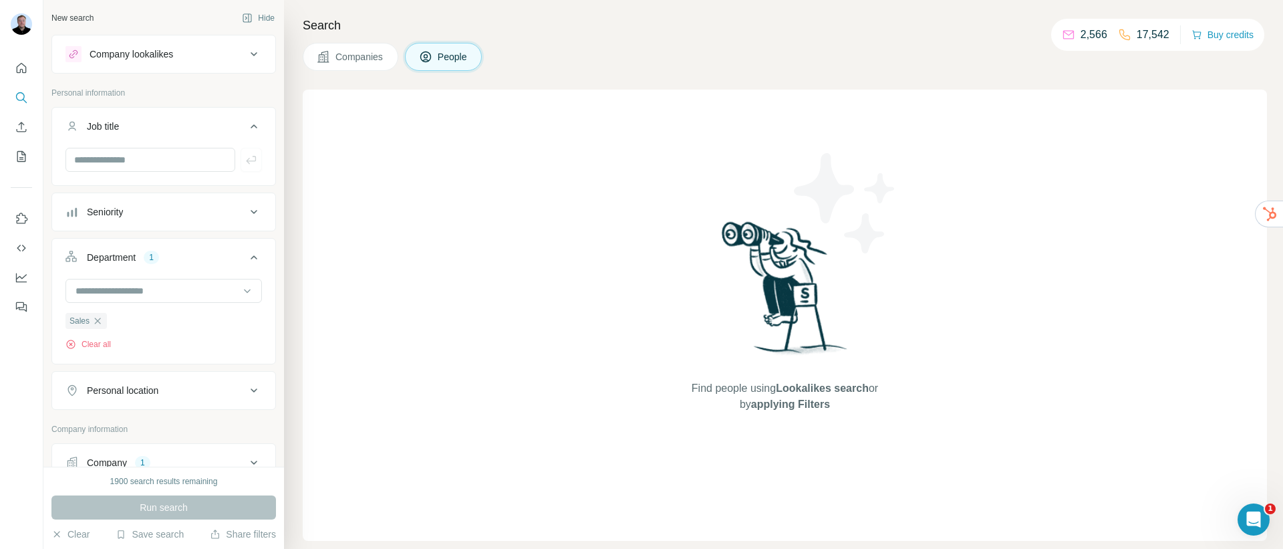
click at [328, 61] on icon at bounding box center [322, 56] width 11 height 11
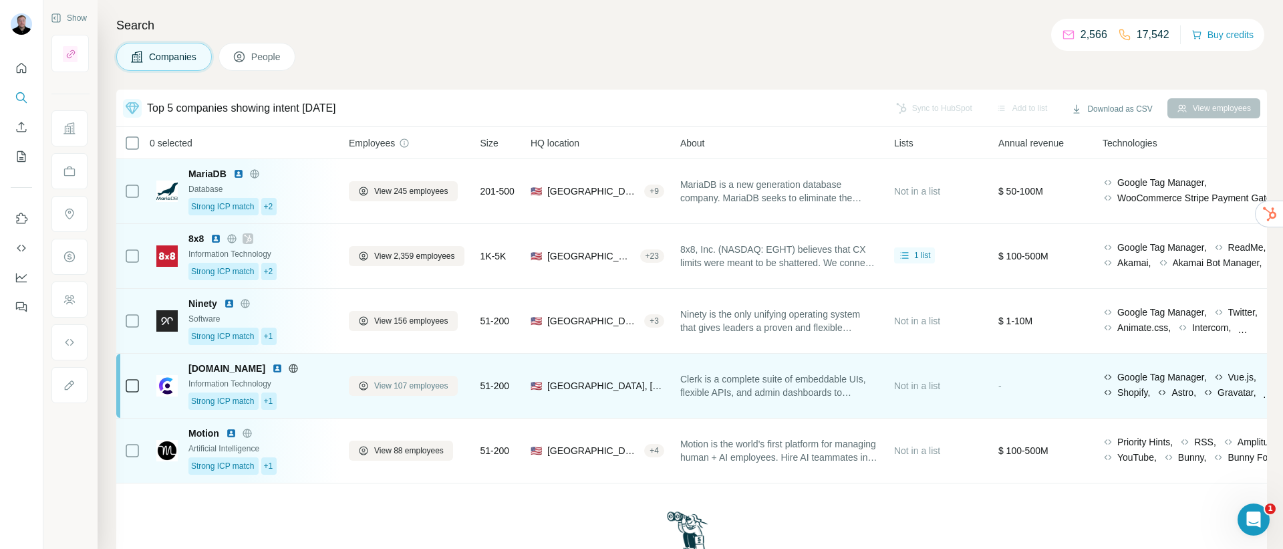
click at [378, 390] on span "View 107 employees" at bounding box center [411, 386] width 74 height 12
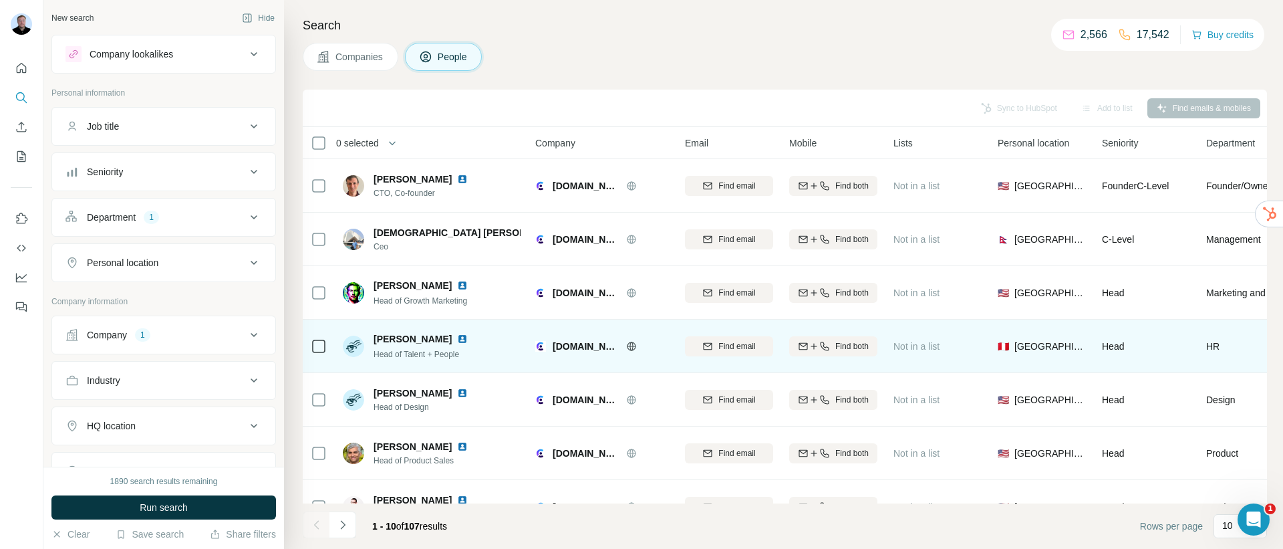
click at [175, 219] on div "Department 1" at bounding box center [156, 217] width 180 height 13
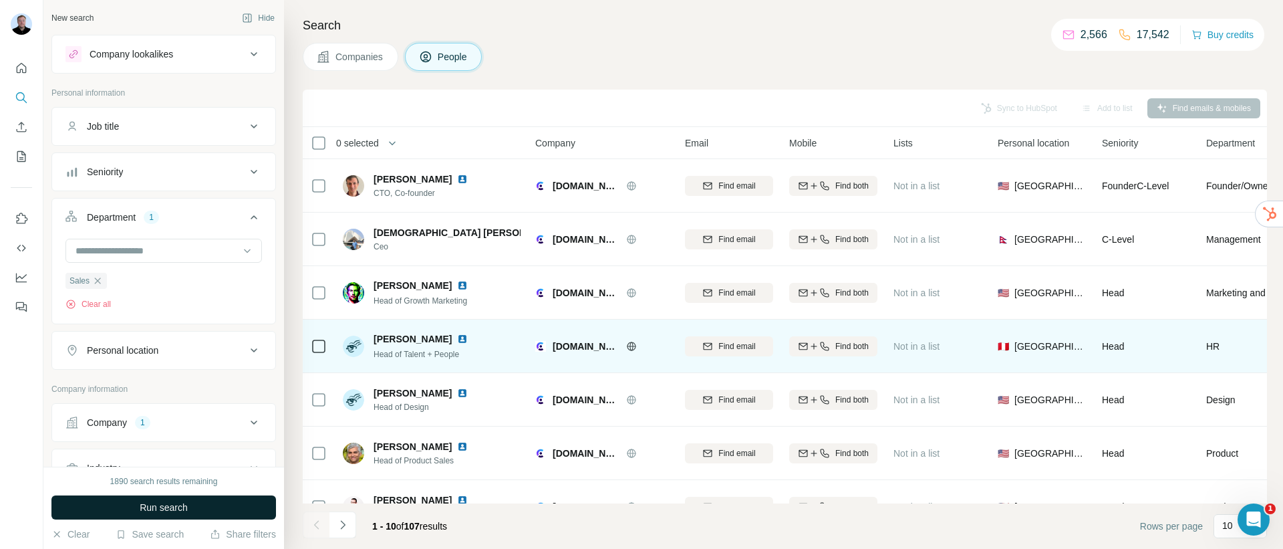
click at [180, 504] on span "Run search" at bounding box center [164, 507] width 48 height 13
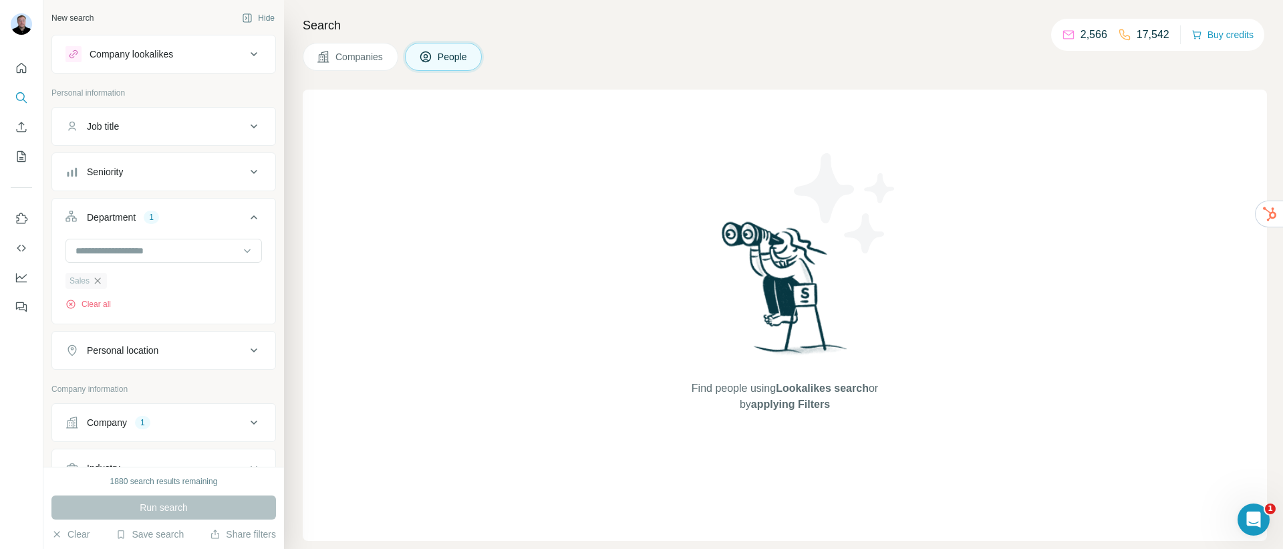
click at [100, 279] on icon "button" at bounding box center [97, 280] width 11 height 11
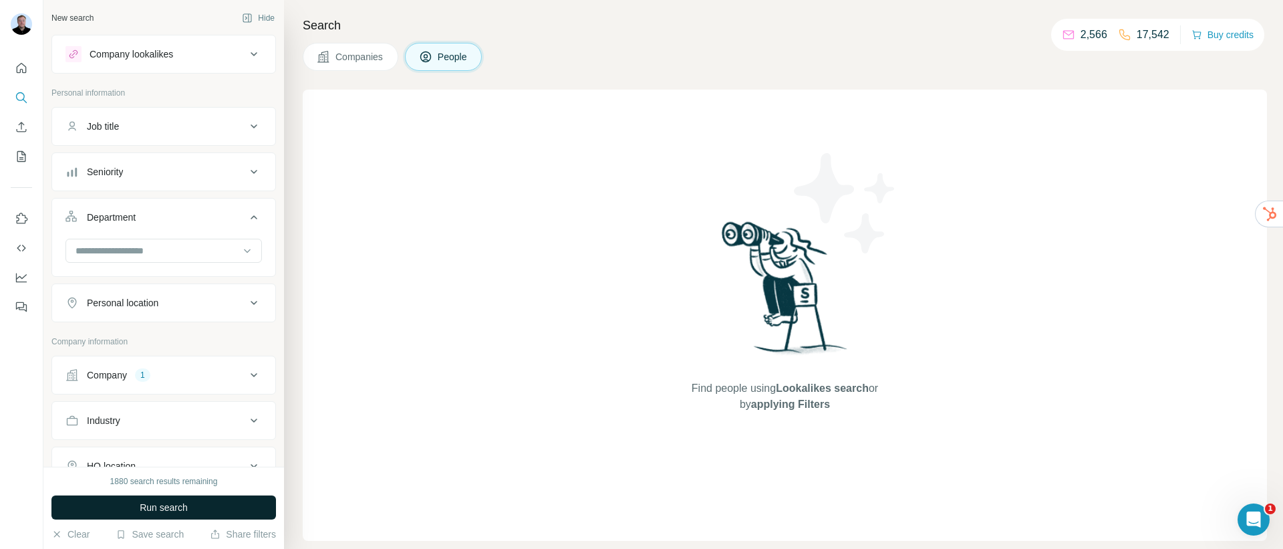
click at [155, 501] on span "Run search" at bounding box center [164, 507] width 48 height 13
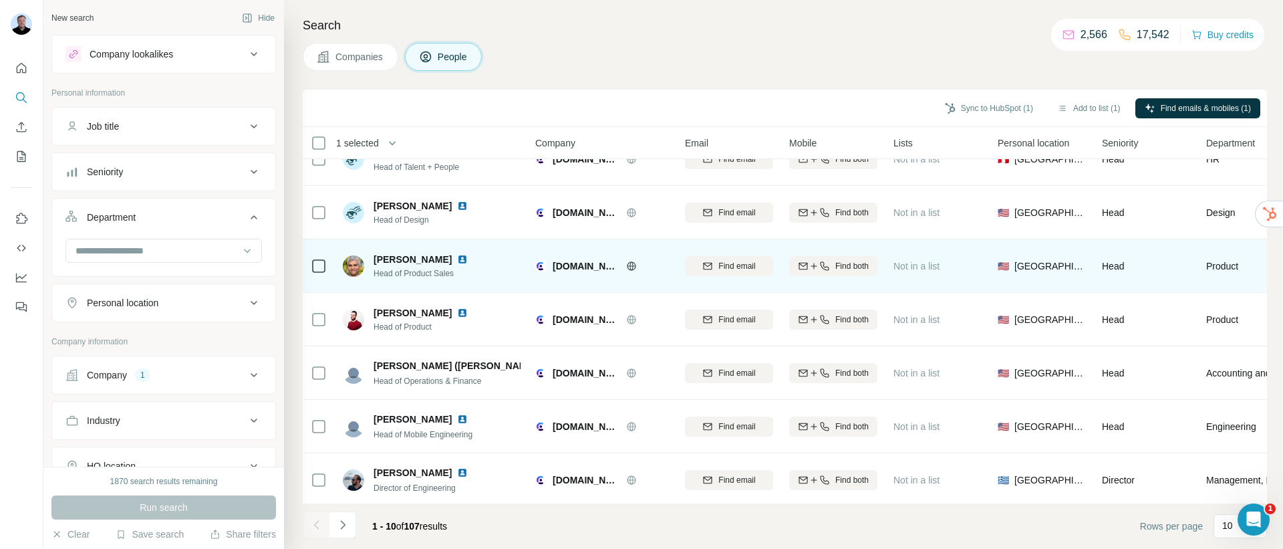
scroll to position [198, 0]
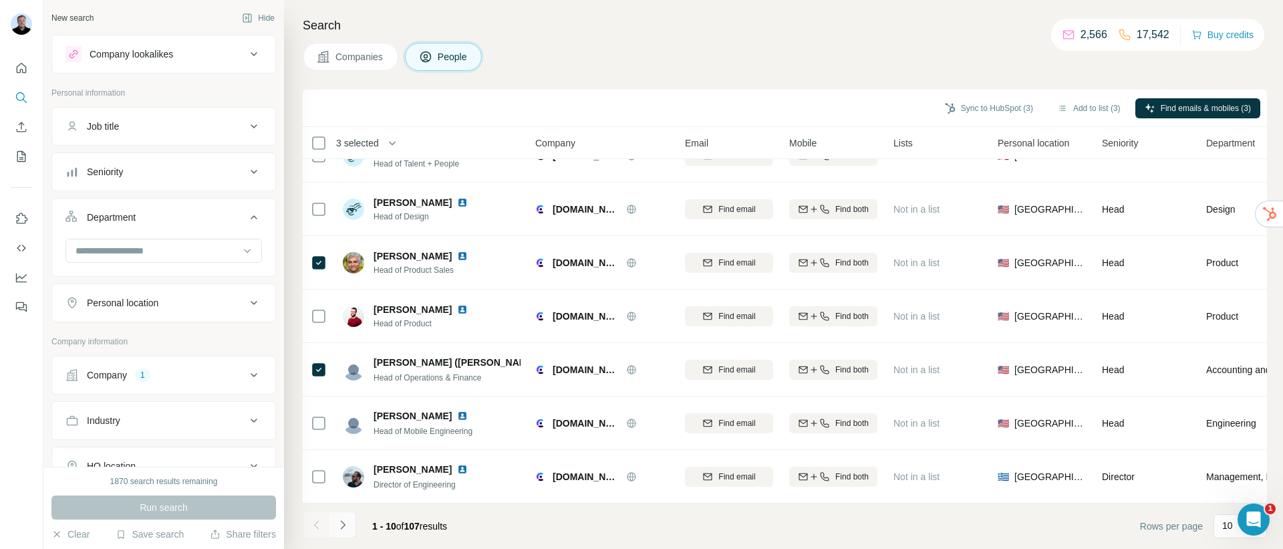
click at [339, 530] on icon "Navigate to next page" at bounding box center [342, 524] width 13 height 13
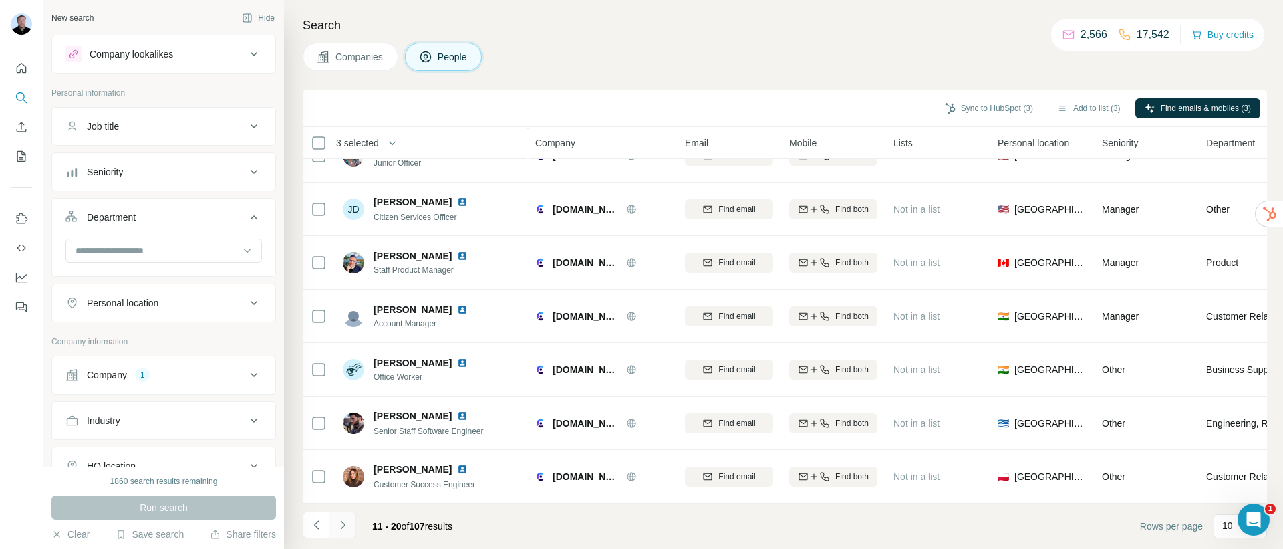
click at [344, 533] on button "Navigate to next page" at bounding box center [343, 524] width 27 height 27
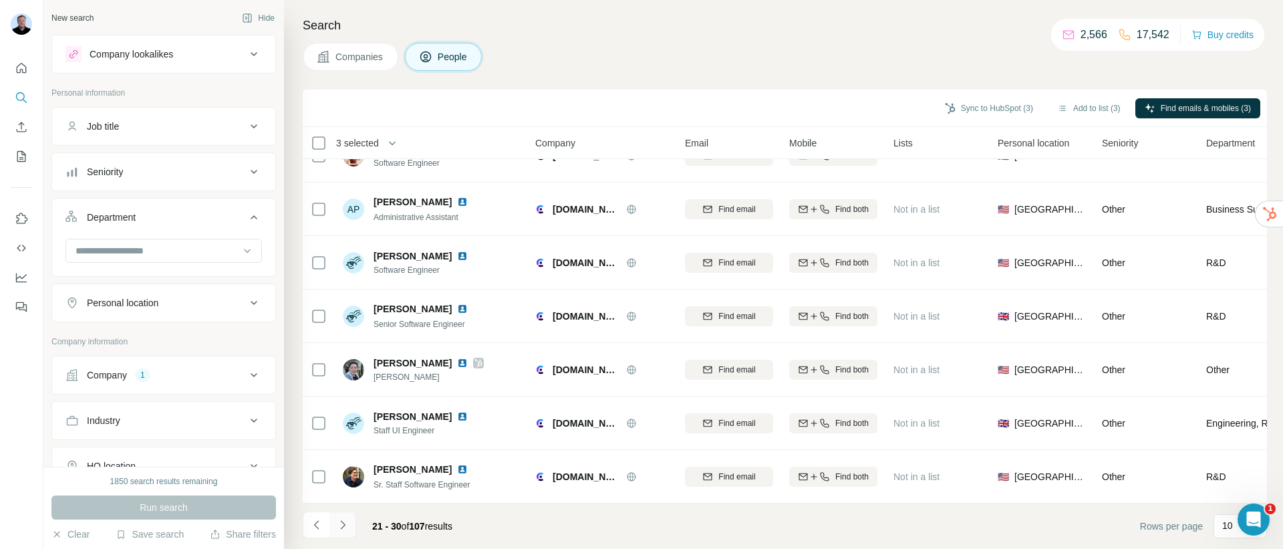
click at [343, 531] on icon "Navigate to next page" at bounding box center [342, 524] width 13 height 13
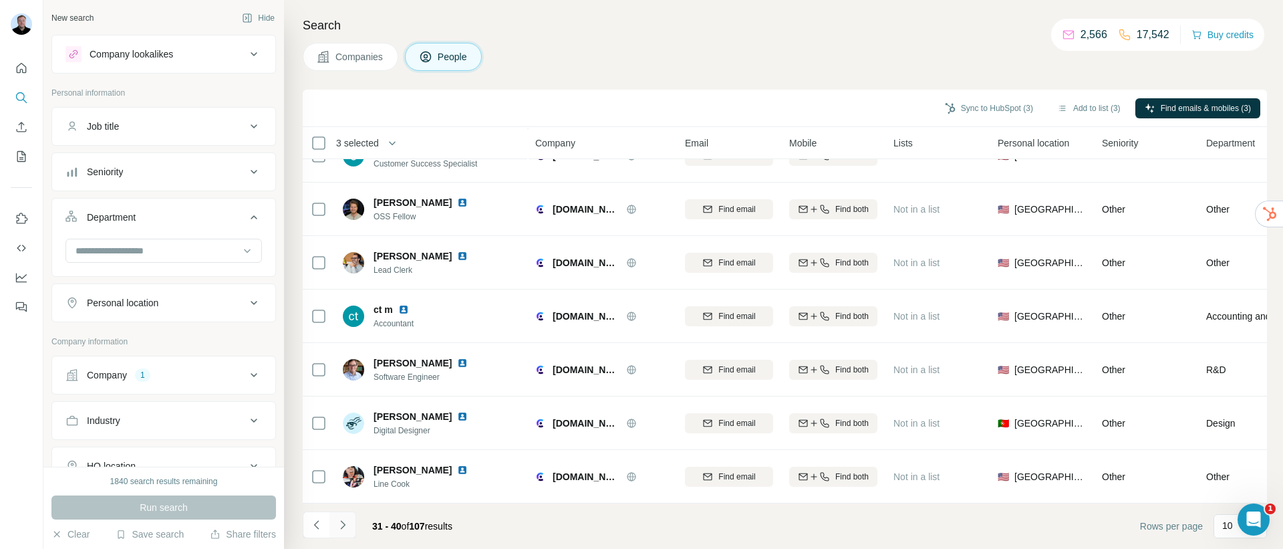
click at [343, 531] on icon "Navigate to next page" at bounding box center [342, 524] width 13 height 13
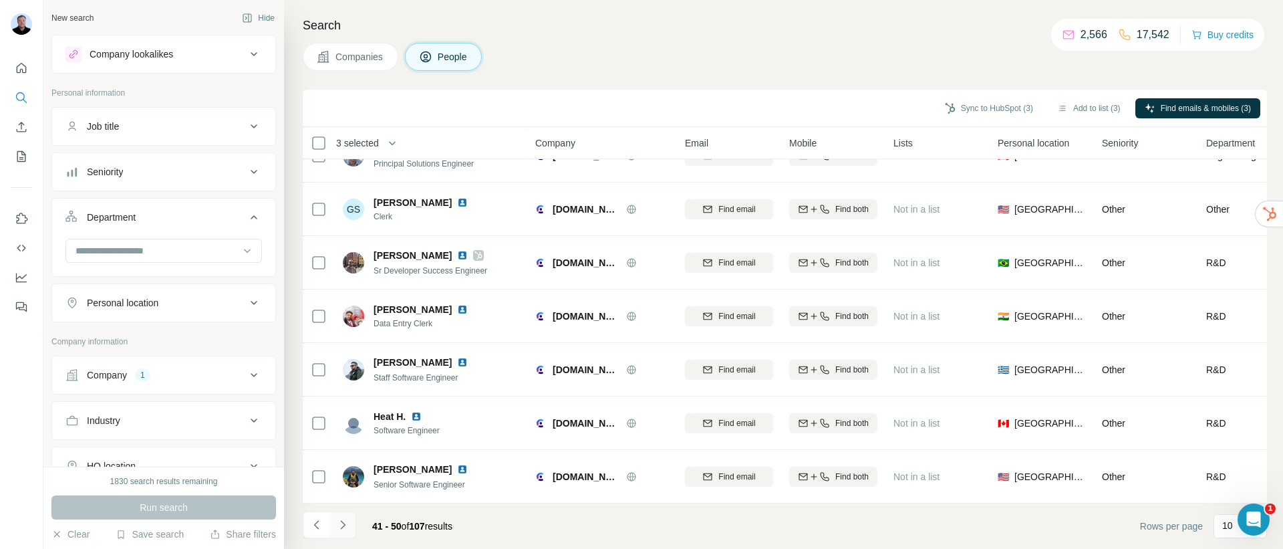
click at [343, 530] on icon "Navigate to next page" at bounding box center [342, 524] width 13 height 13
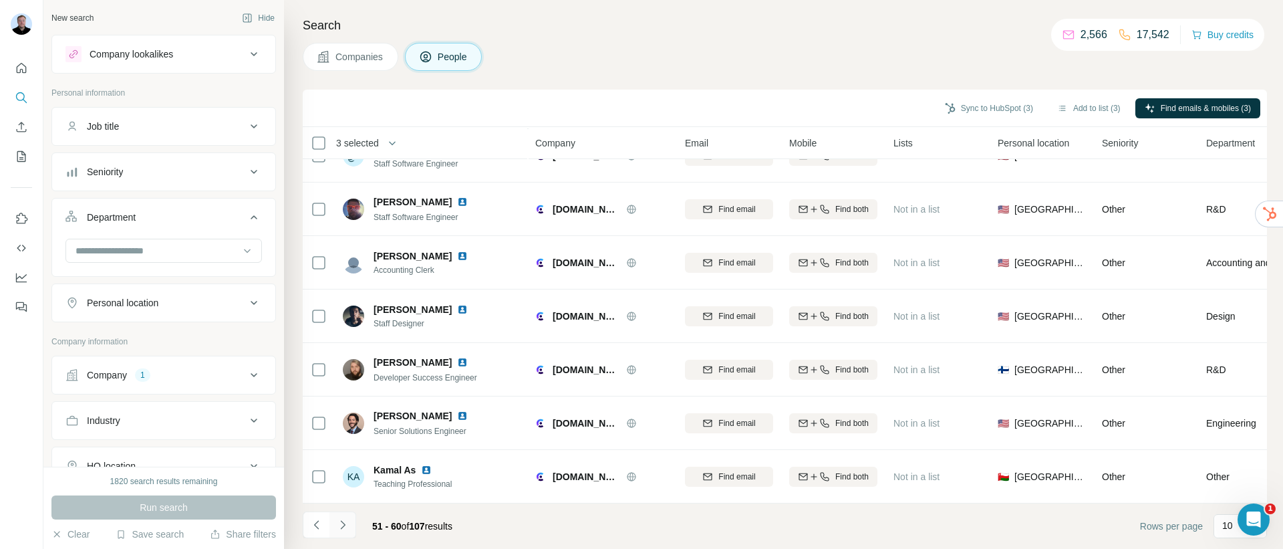
click at [344, 528] on icon "Navigate to next page" at bounding box center [342, 524] width 13 height 13
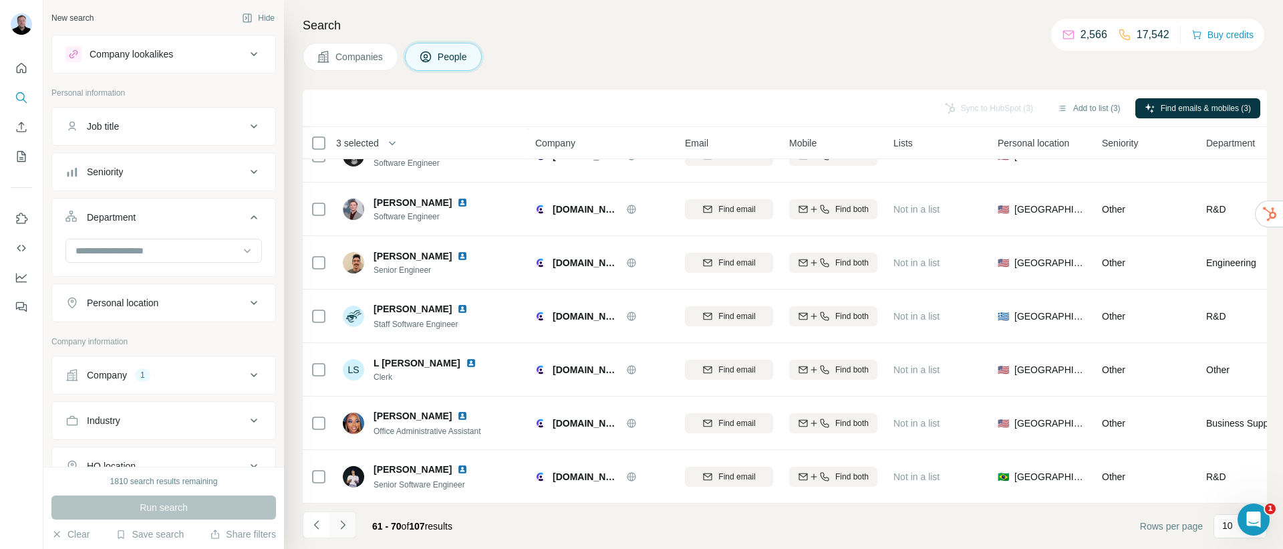
click at [344, 528] on icon "Navigate to next page" at bounding box center [342, 524] width 13 height 13
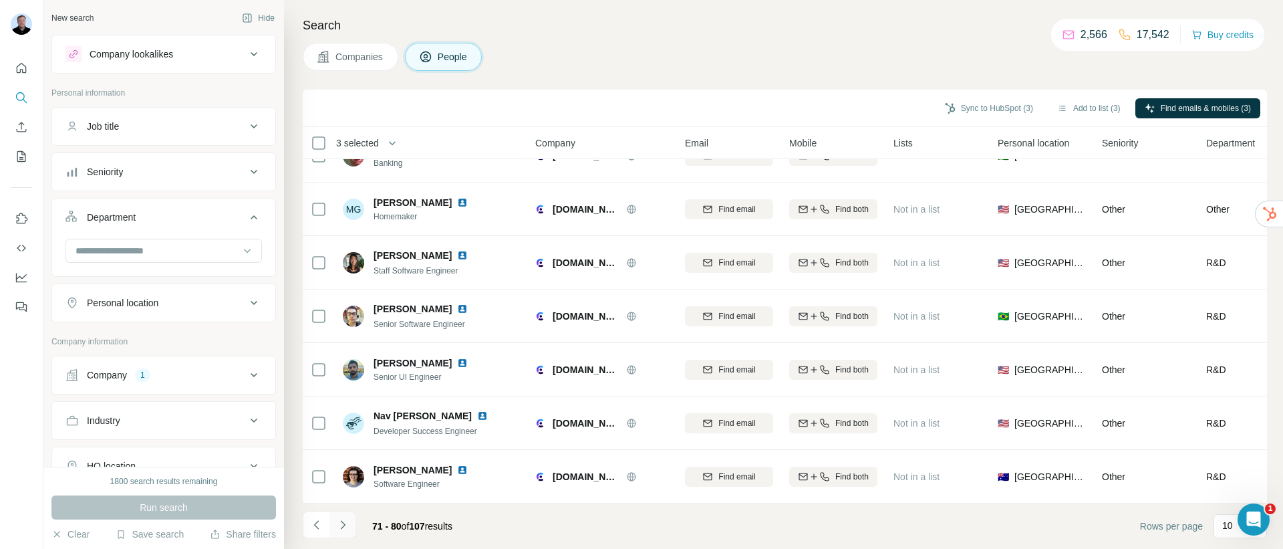
click at [344, 528] on icon "Navigate to next page" at bounding box center [342, 524] width 13 height 13
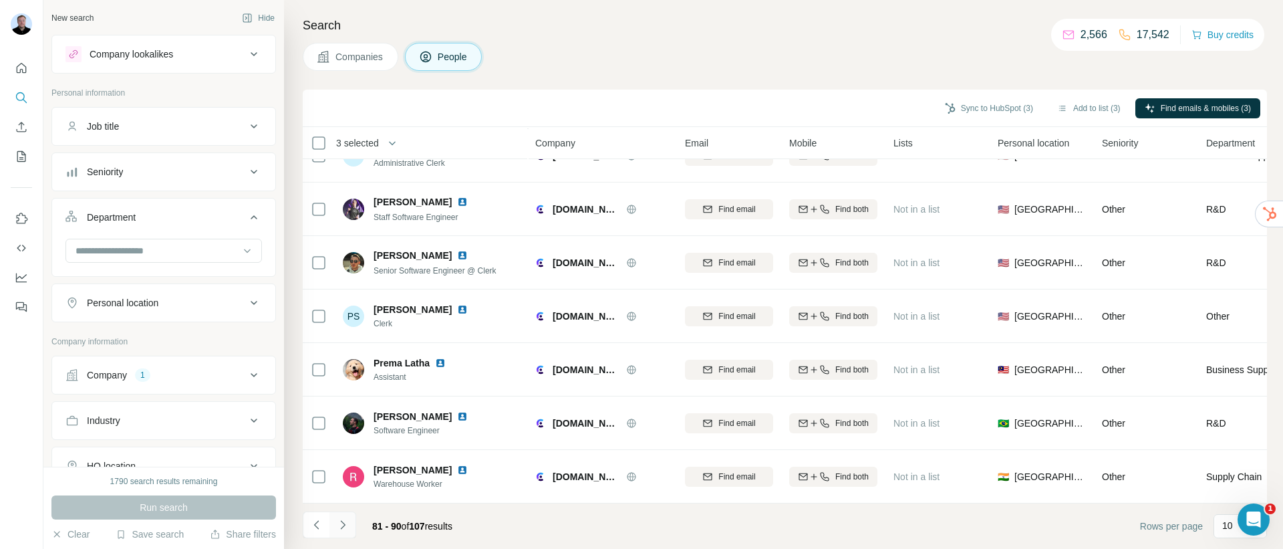
click at [344, 528] on icon "Navigate to next page" at bounding box center [342, 524] width 13 height 13
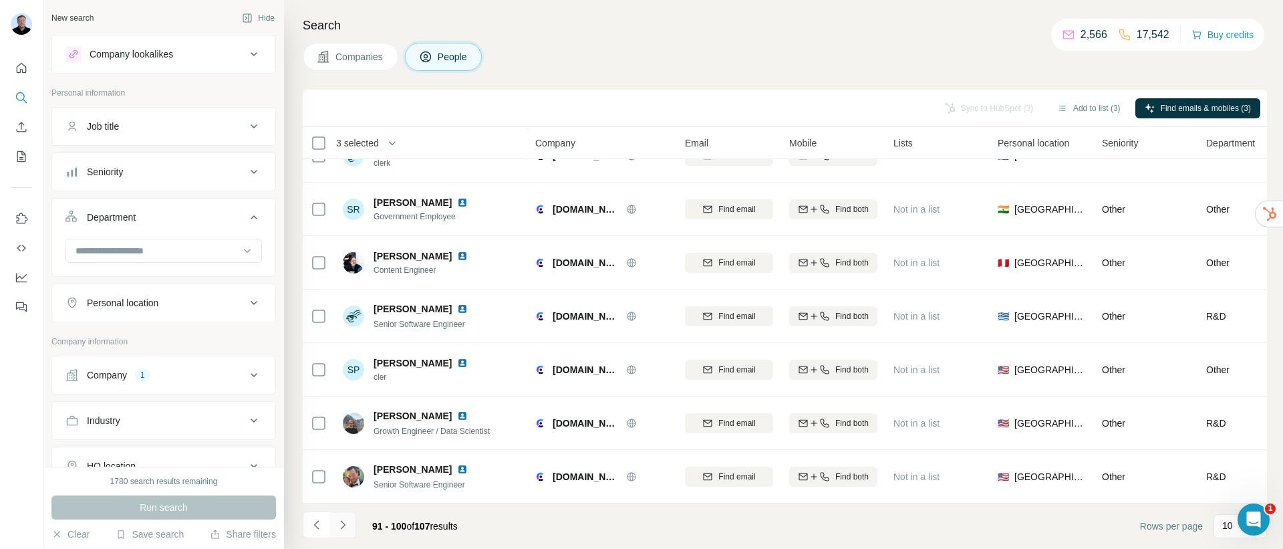
click at [342, 531] on icon "Navigate to next page" at bounding box center [342, 524] width 13 height 13
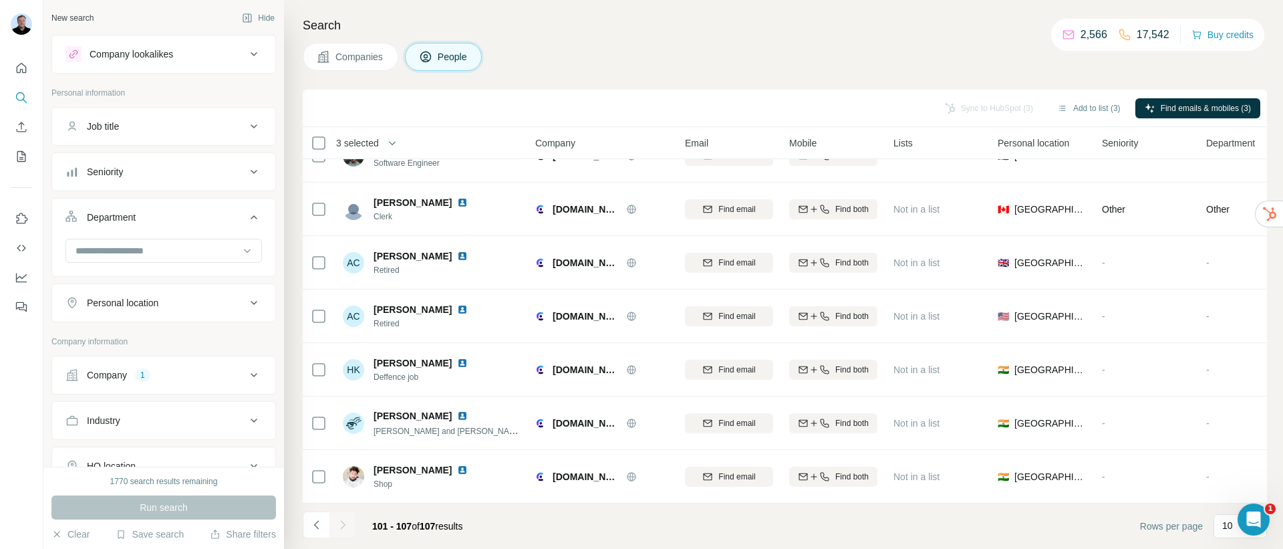
scroll to position [37, 0]
click at [342, 531] on div at bounding box center [343, 524] width 27 height 27
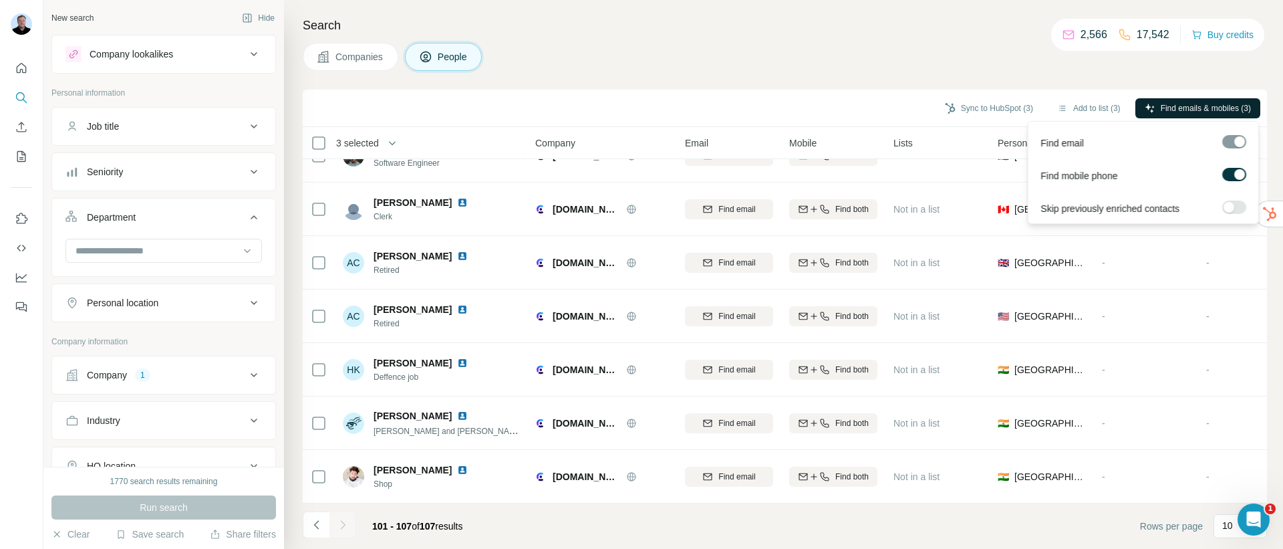
click at [1171, 111] on span "Find emails & mobiles (3)" at bounding box center [1206, 108] width 90 height 12
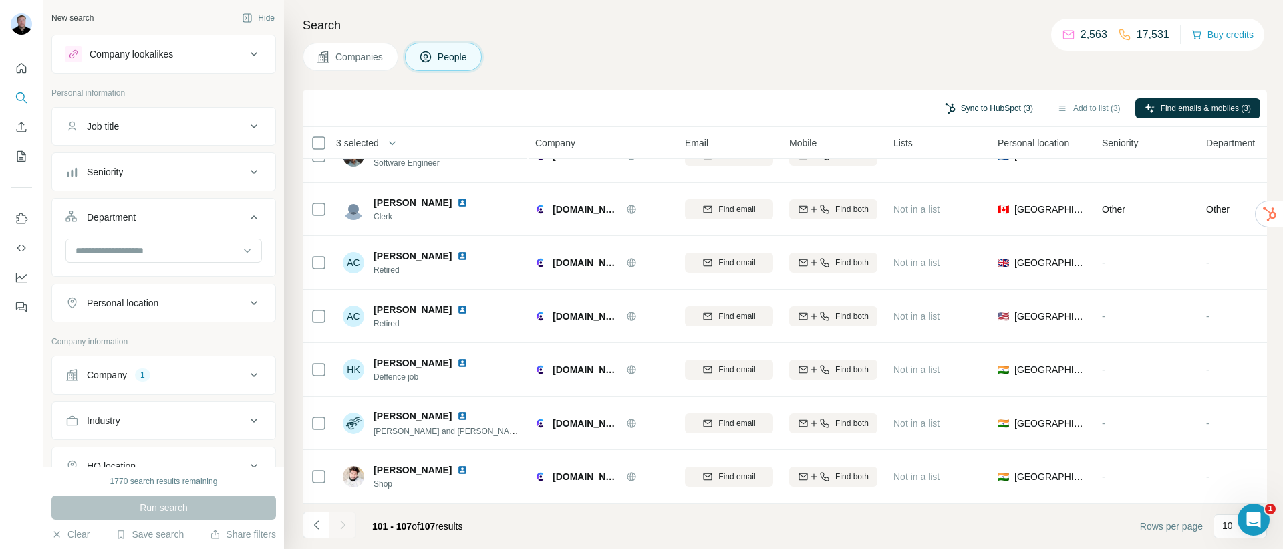
click at [1003, 106] on button "Sync to HubSpot (3)" at bounding box center [989, 108] width 107 height 20
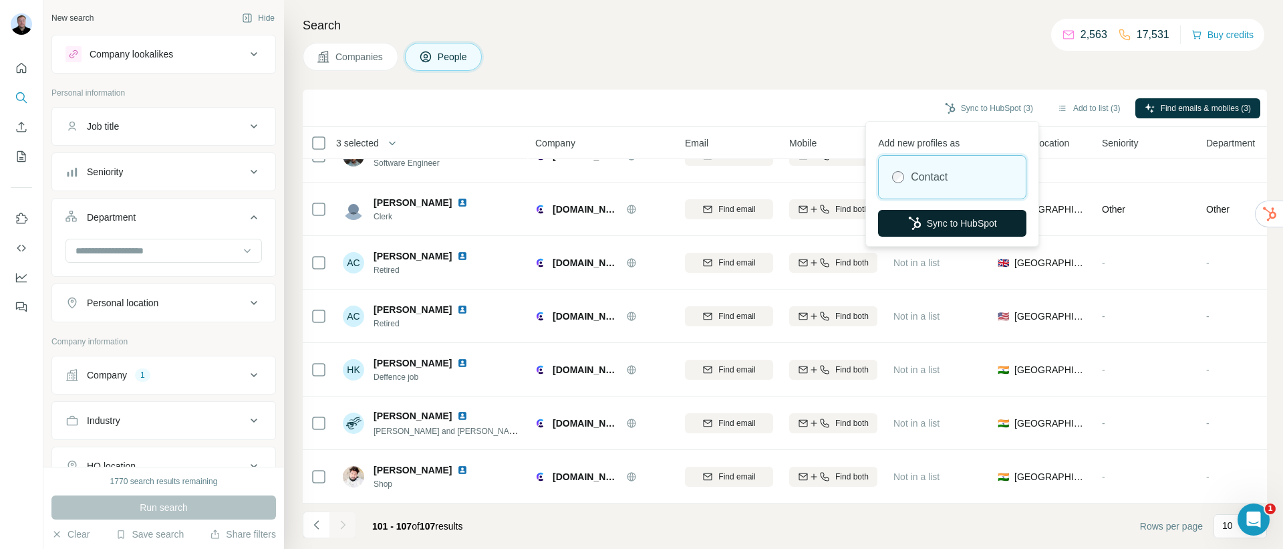
click at [960, 228] on button "Sync to HubSpot" at bounding box center [952, 223] width 148 height 27
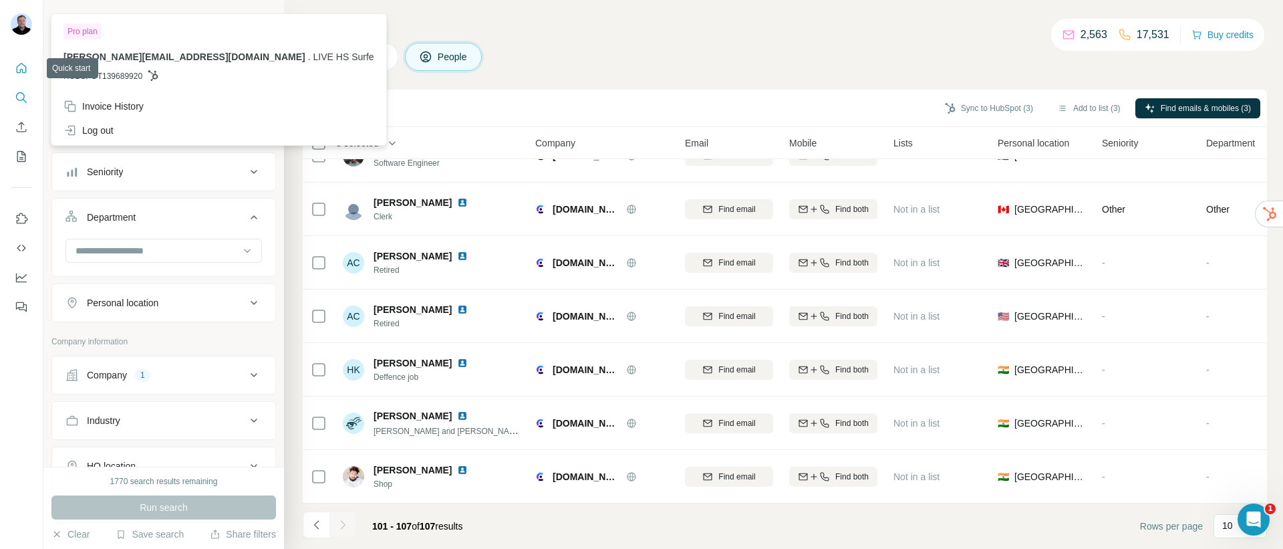
click at [13, 66] on button "Quick start" at bounding box center [21, 68] width 21 height 24
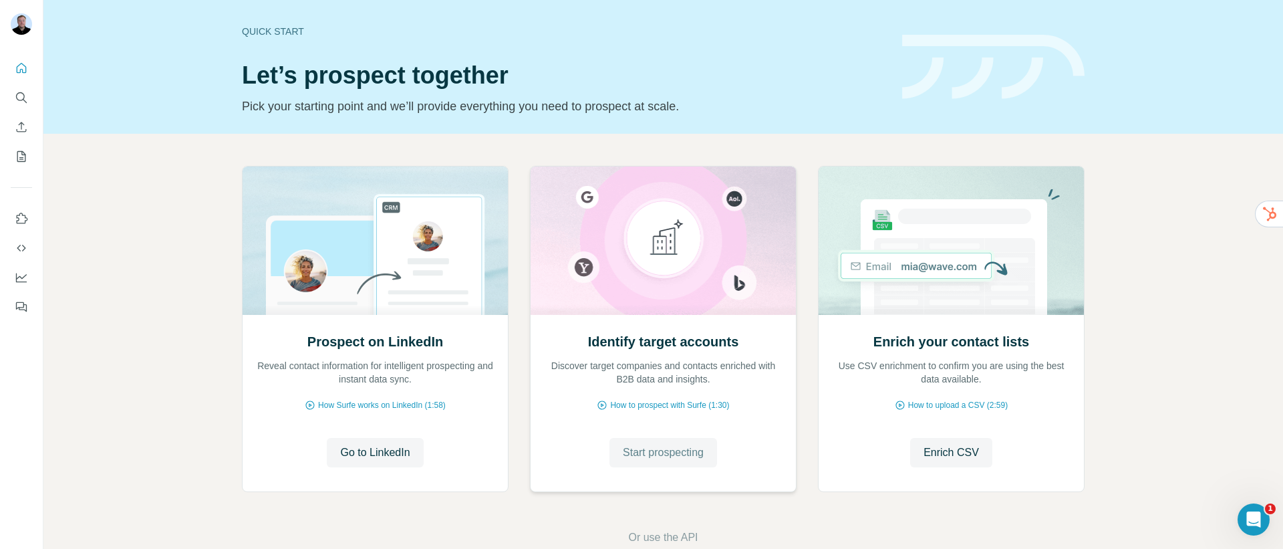
click at [626, 454] on span "Start prospecting" at bounding box center [663, 452] width 81 height 16
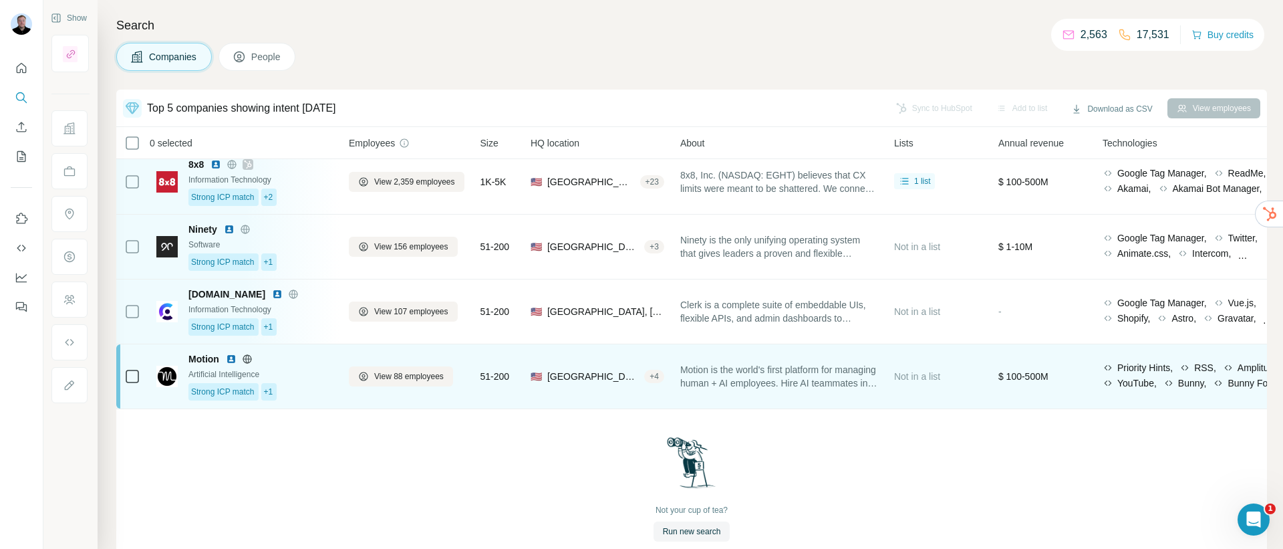
scroll to position [87, 0]
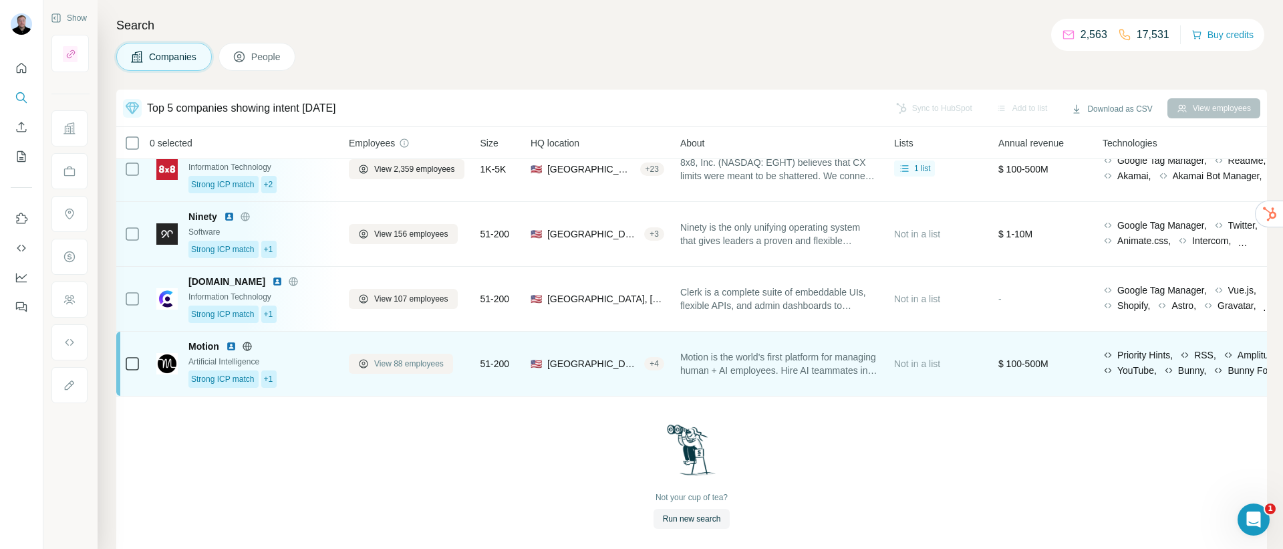
click at [423, 360] on span "View 88 employees" at bounding box center [409, 364] width 70 height 12
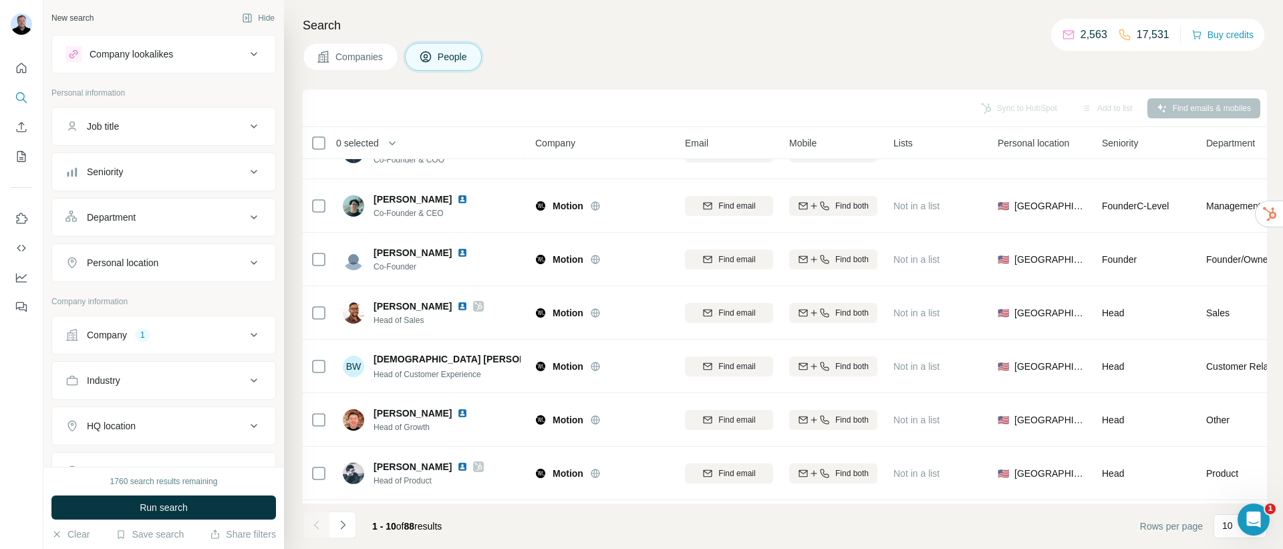
click at [146, 220] on div "Department" at bounding box center [156, 217] width 180 height 13
click at [131, 247] on input at bounding box center [156, 250] width 165 height 15
click at [132, 311] on div "Sales" at bounding box center [159, 305] width 180 height 24
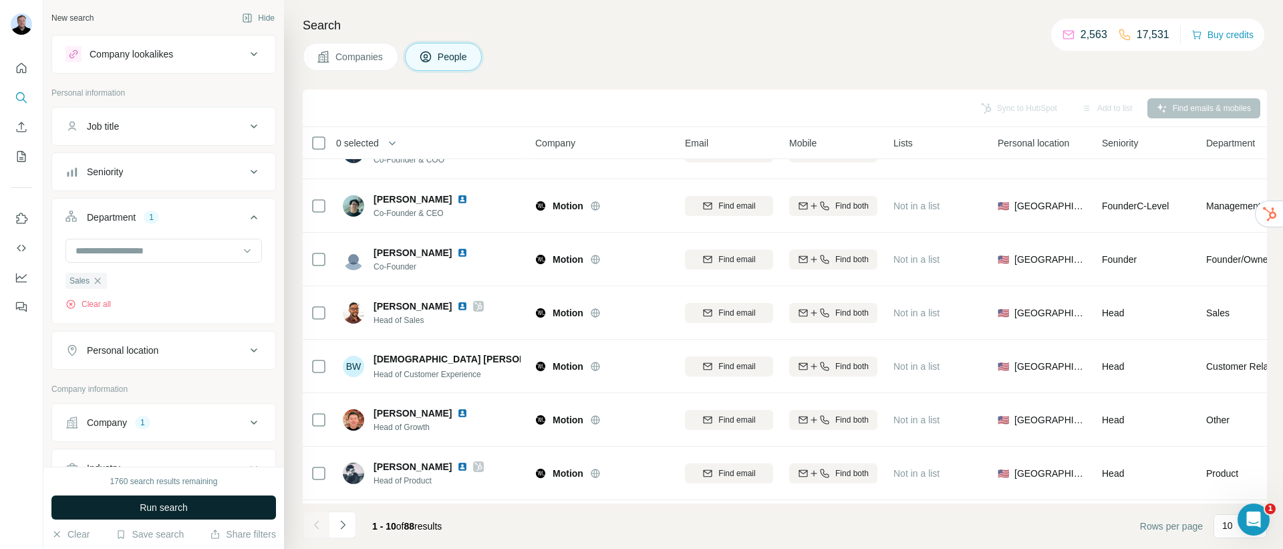
click at [169, 504] on span "Run search" at bounding box center [164, 507] width 48 height 13
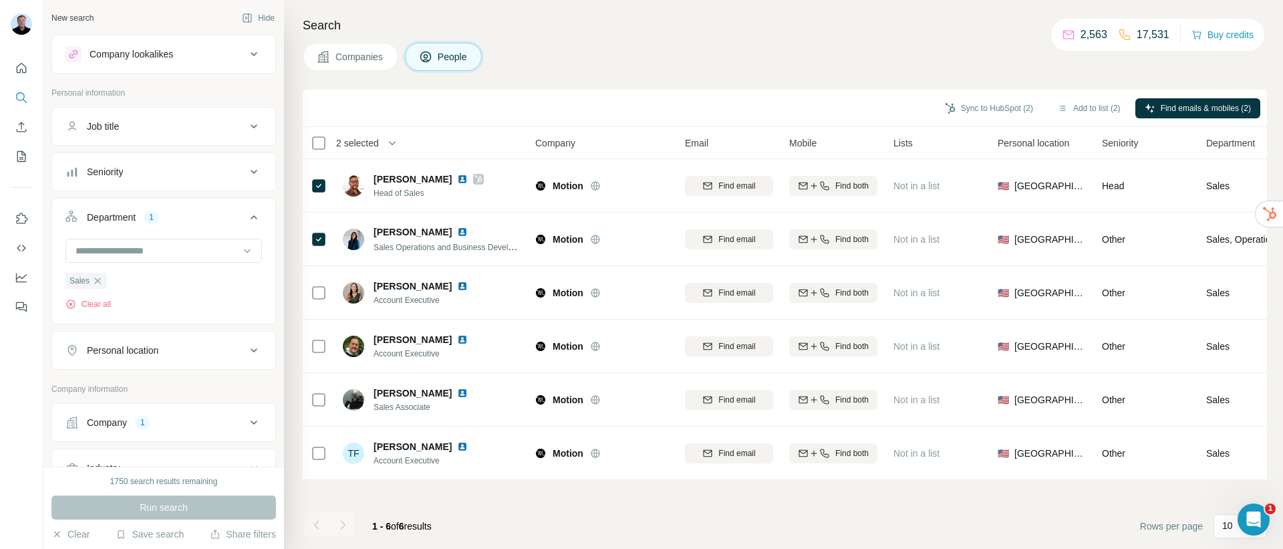
click at [338, 527] on div at bounding box center [343, 524] width 27 height 27
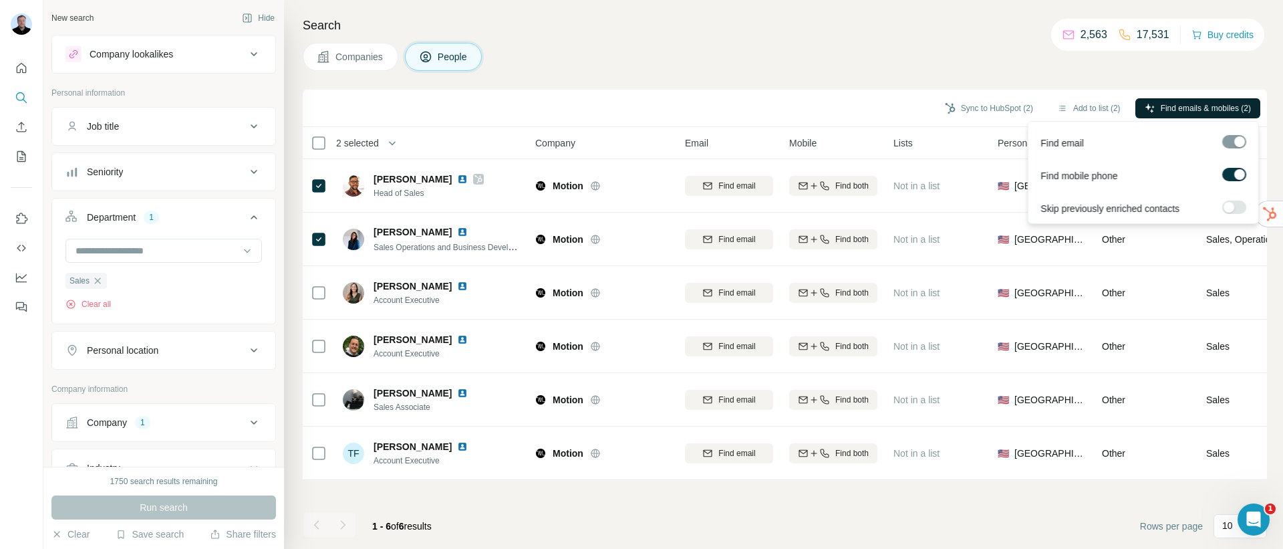
click at [1145, 108] on icon "button" at bounding box center [1150, 108] width 11 height 11
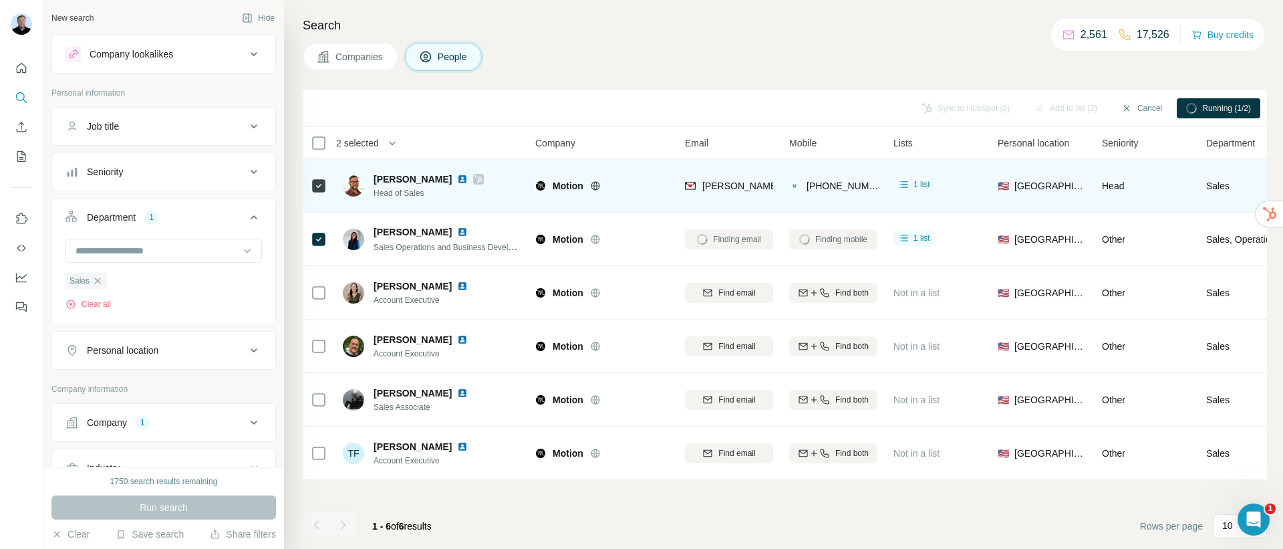
click at [457, 180] on img at bounding box center [462, 179] width 11 height 11
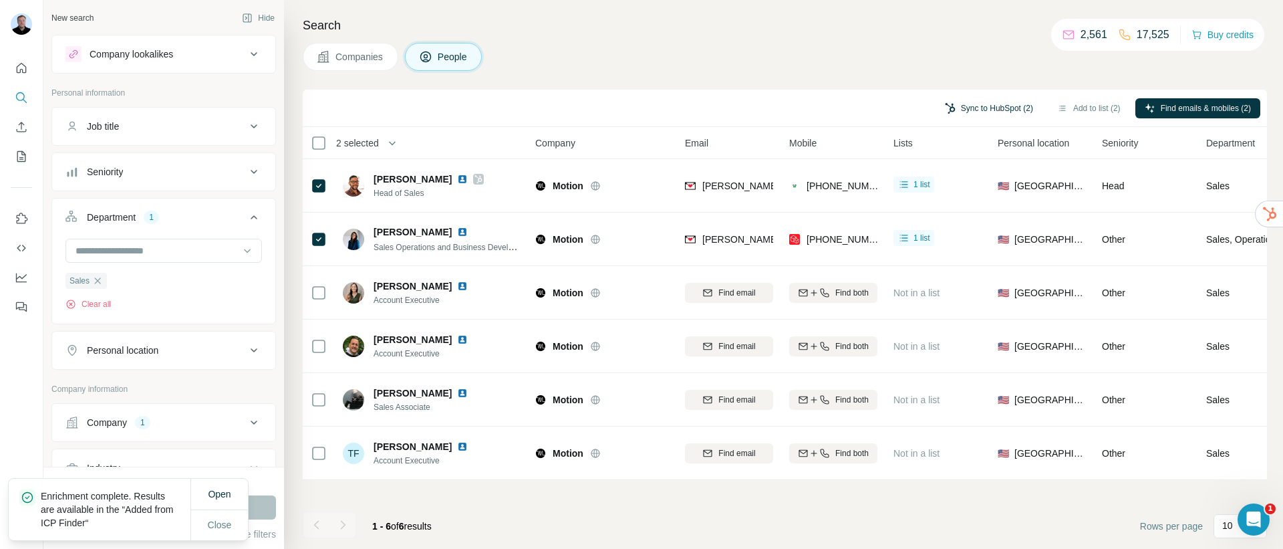
click at [964, 108] on button "Sync to HubSpot (2)" at bounding box center [989, 108] width 107 height 20
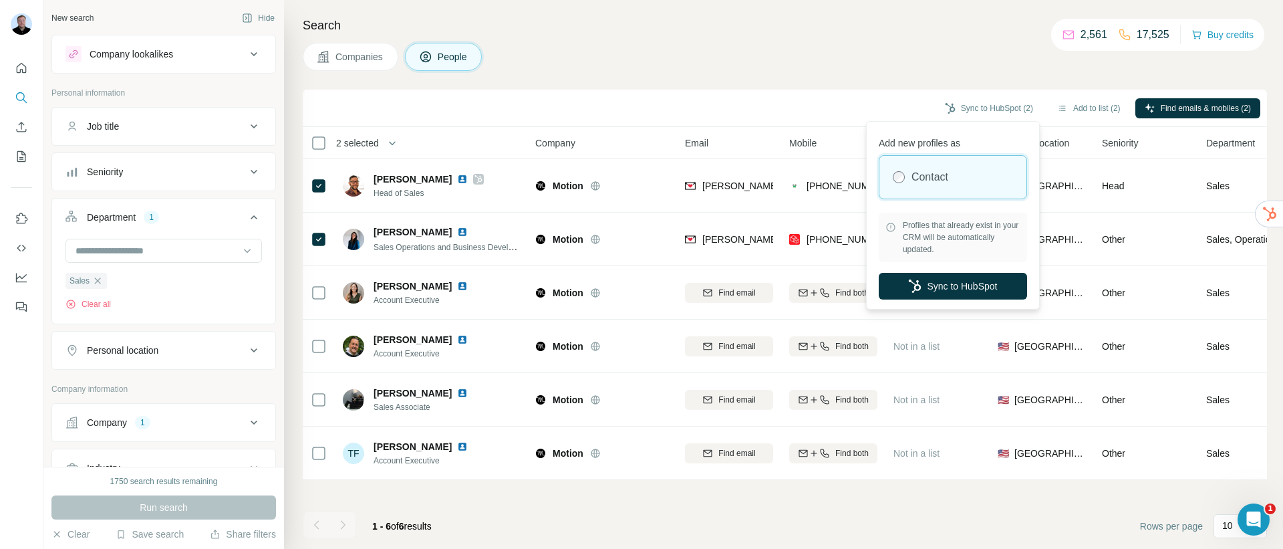
click at [914, 283] on icon "button" at bounding box center [914, 285] width 13 height 13
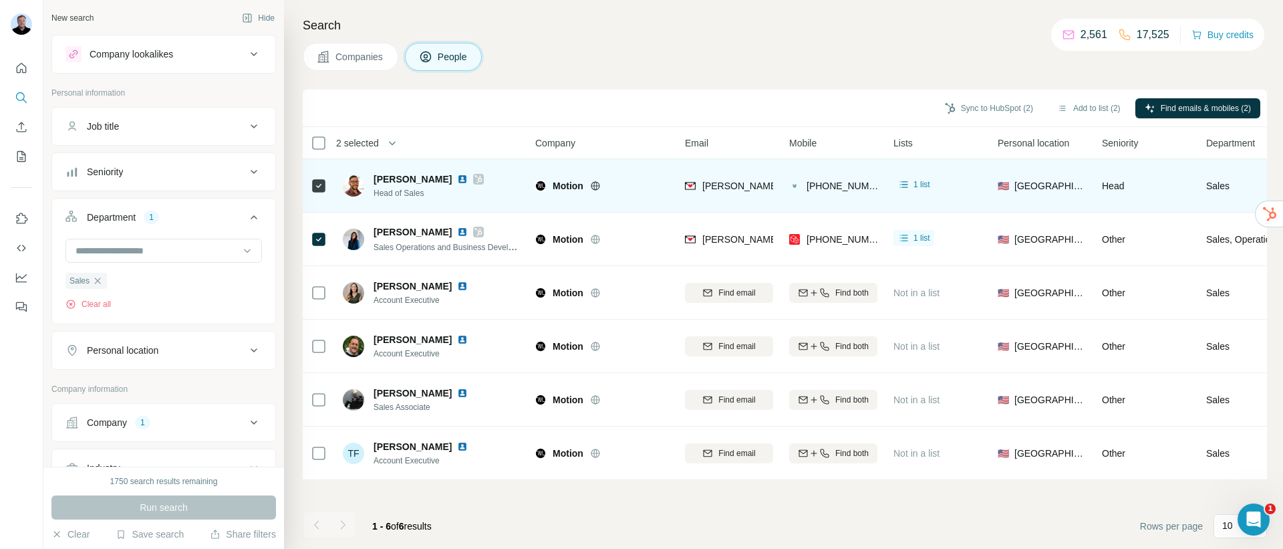
click at [475, 178] on icon at bounding box center [478, 179] width 7 height 8
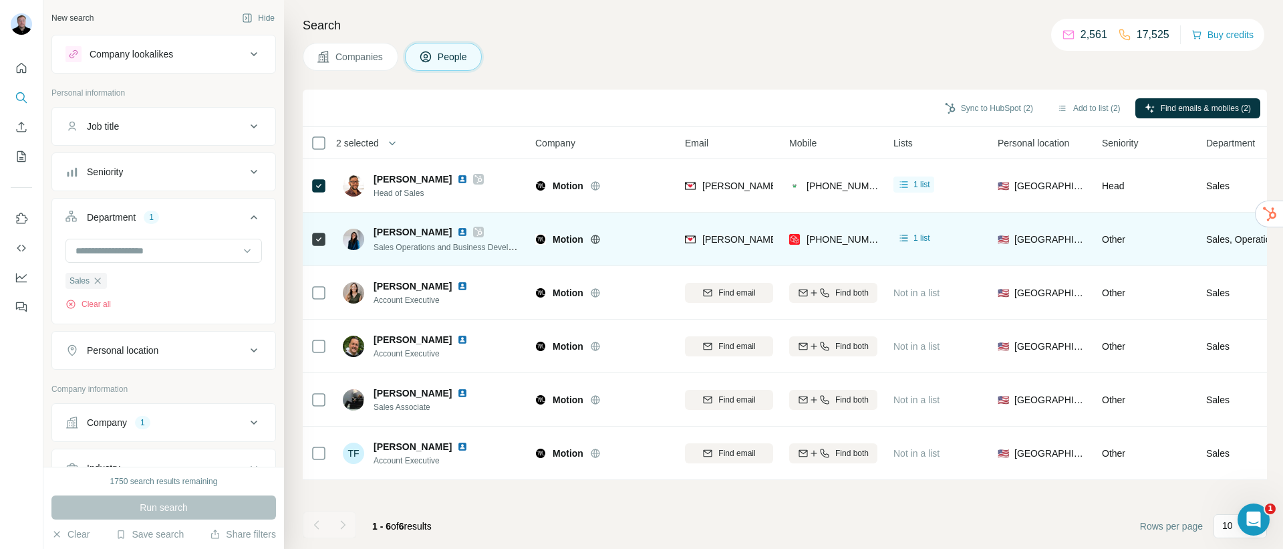
click at [457, 229] on div "[PERSON_NAME]" at bounding box center [447, 231] width 147 height 13
click at [473, 232] on div at bounding box center [478, 232] width 11 height 11
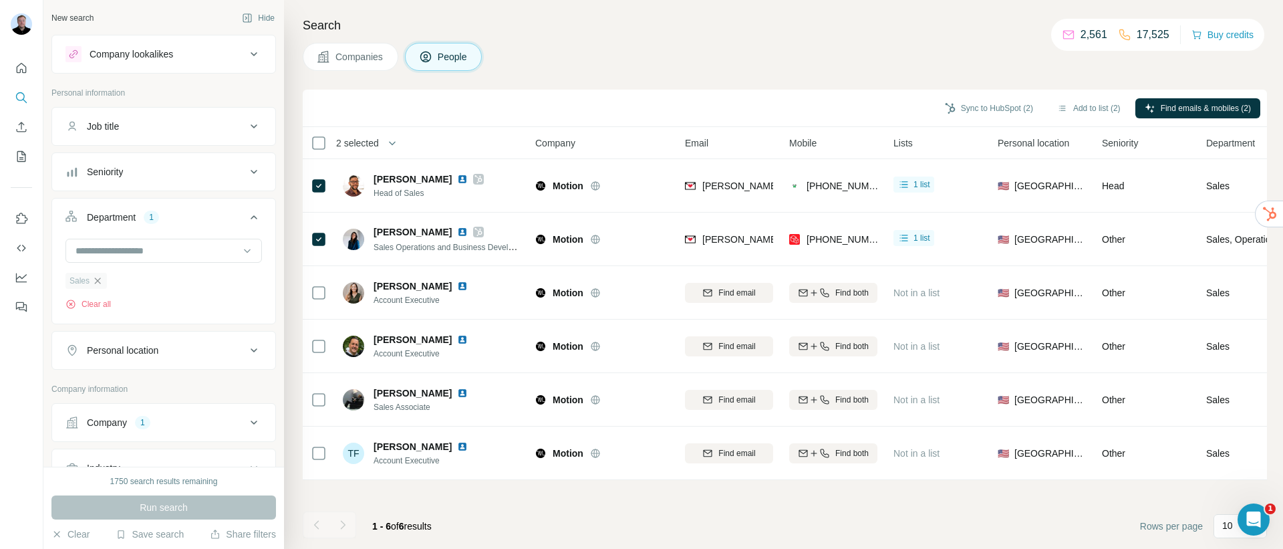
click at [100, 284] on icon "button" at bounding box center [97, 280] width 11 height 11
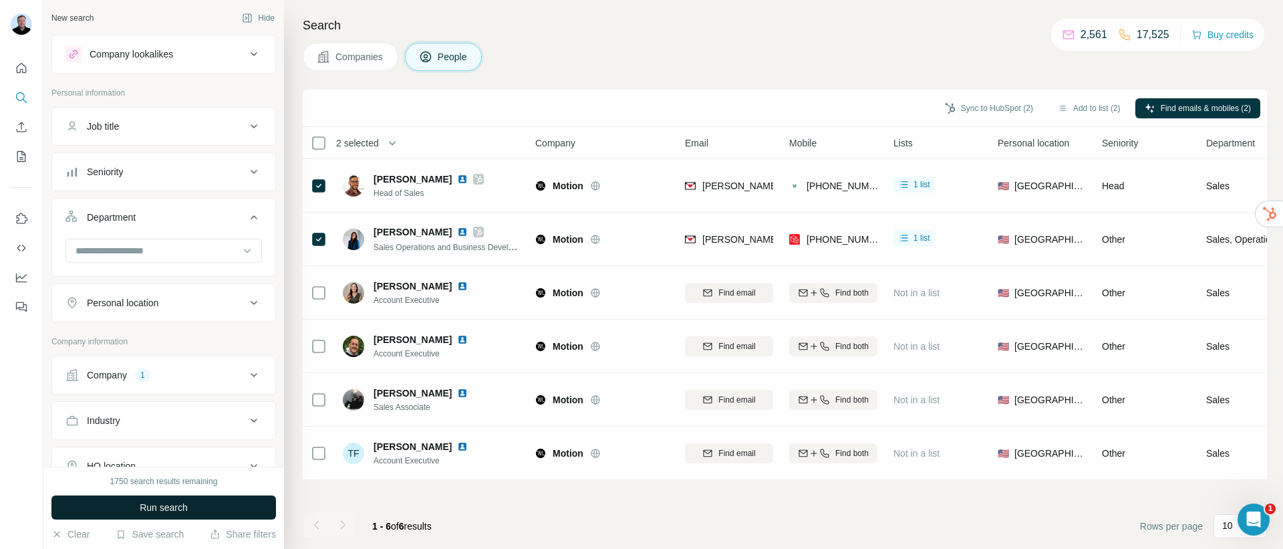
click at [126, 506] on button "Run search" at bounding box center [163, 507] width 225 height 24
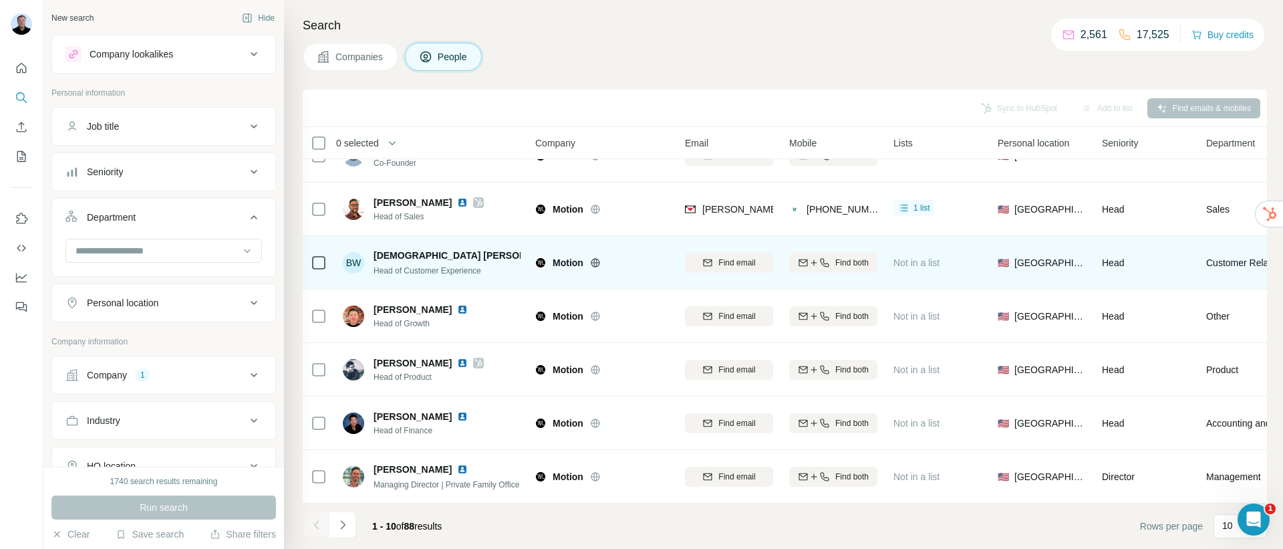
scroll to position [198, 0]
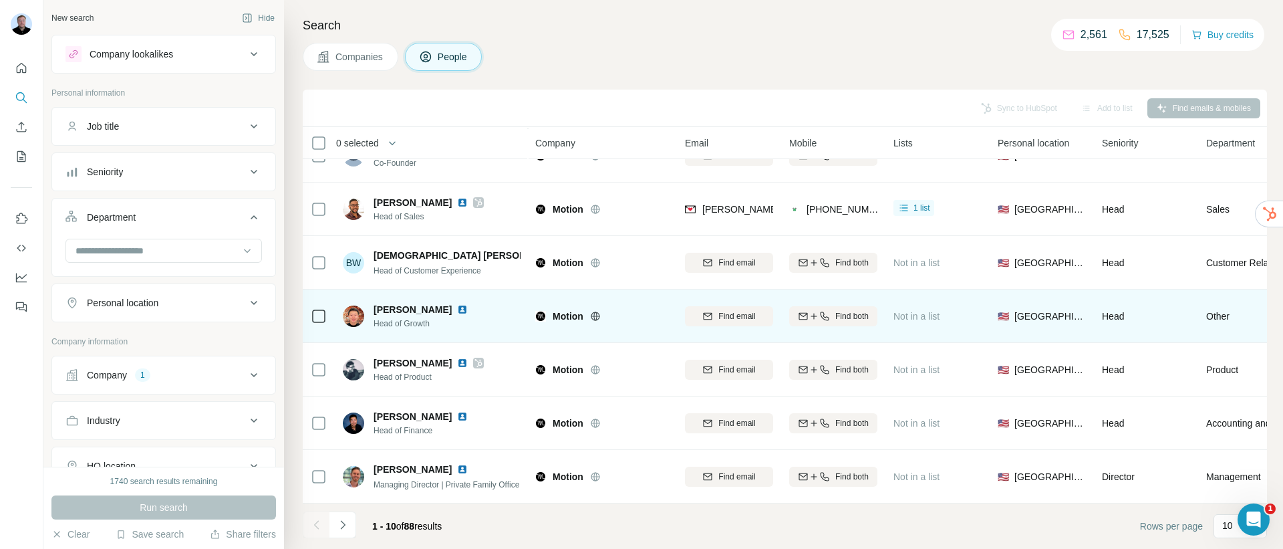
click at [457, 304] on img at bounding box center [462, 309] width 11 height 11
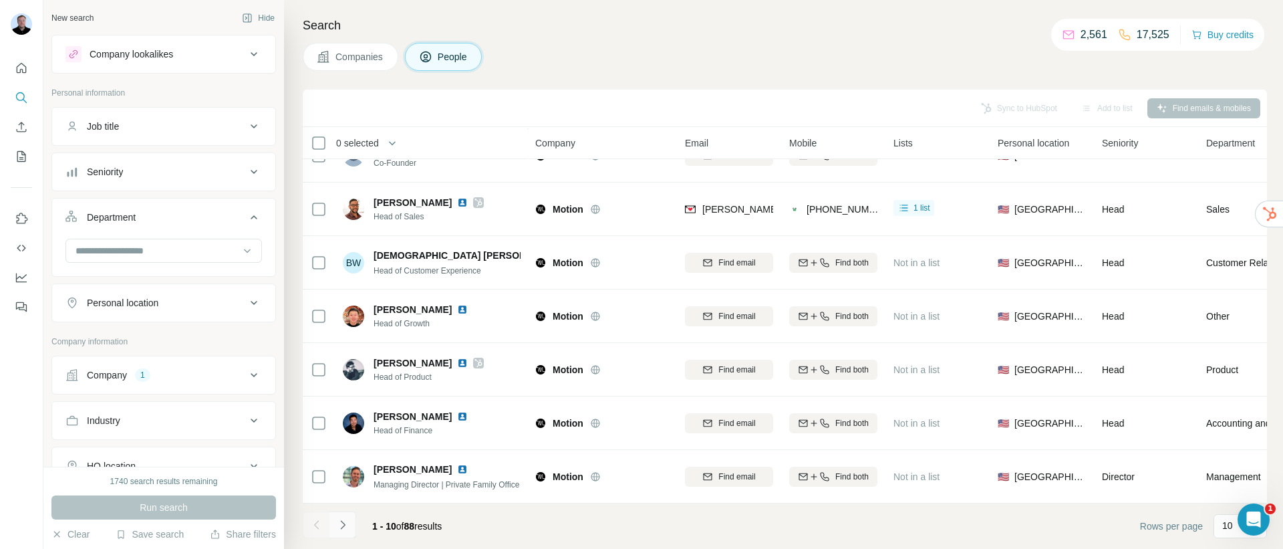
click at [347, 522] on icon "Navigate to next page" at bounding box center [342, 524] width 13 height 13
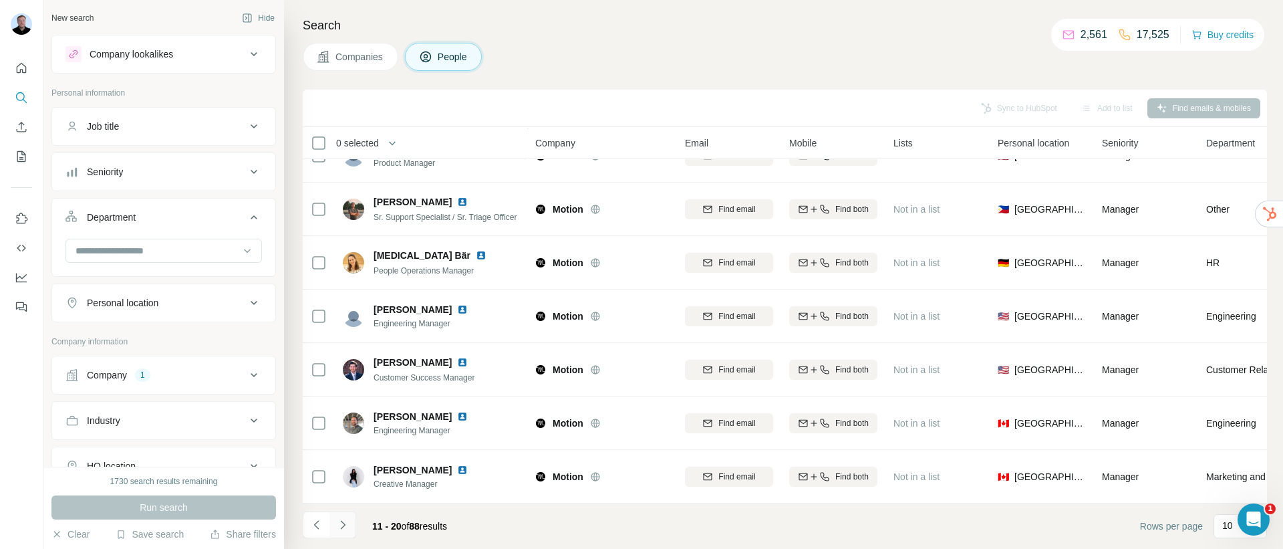
click at [347, 531] on icon "Navigate to next page" at bounding box center [342, 524] width 13 height 13
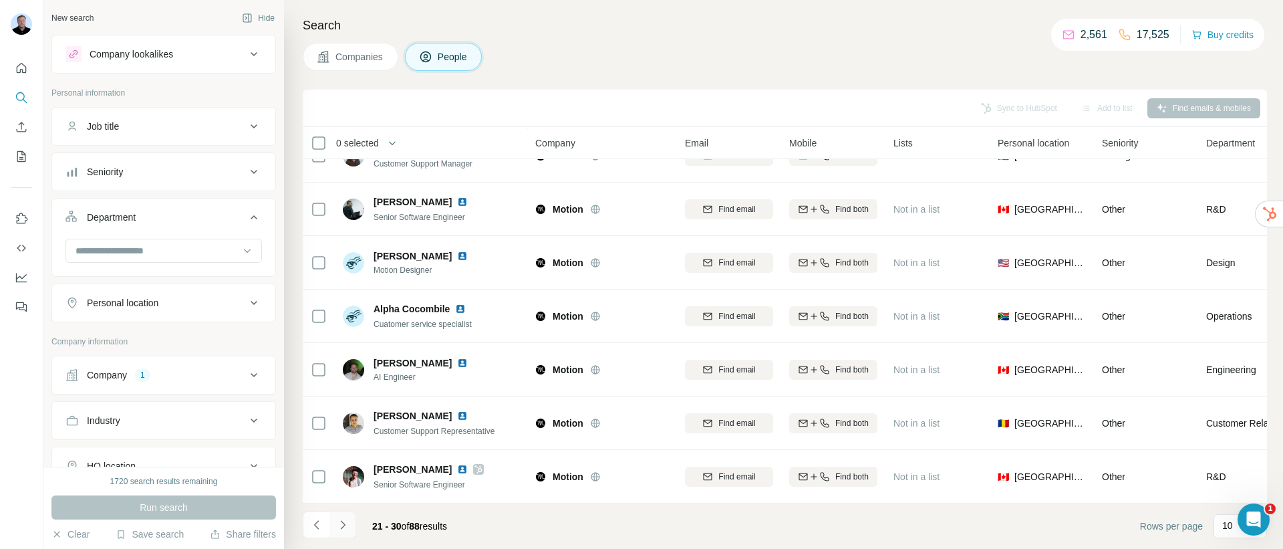
click at [344, 528] on icon "Navigate to next page" at bounding box center [342, 524] width 13 height 13
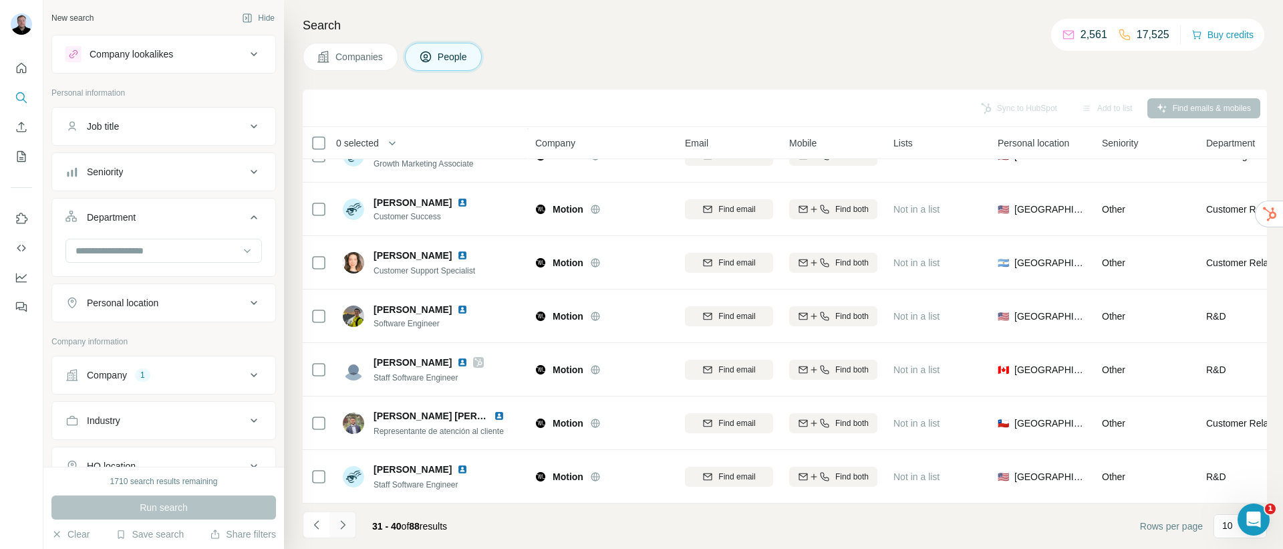
click at [347, 529] on icon "Navigate to next page" at bounding box center [342, 524] width 13 height 13
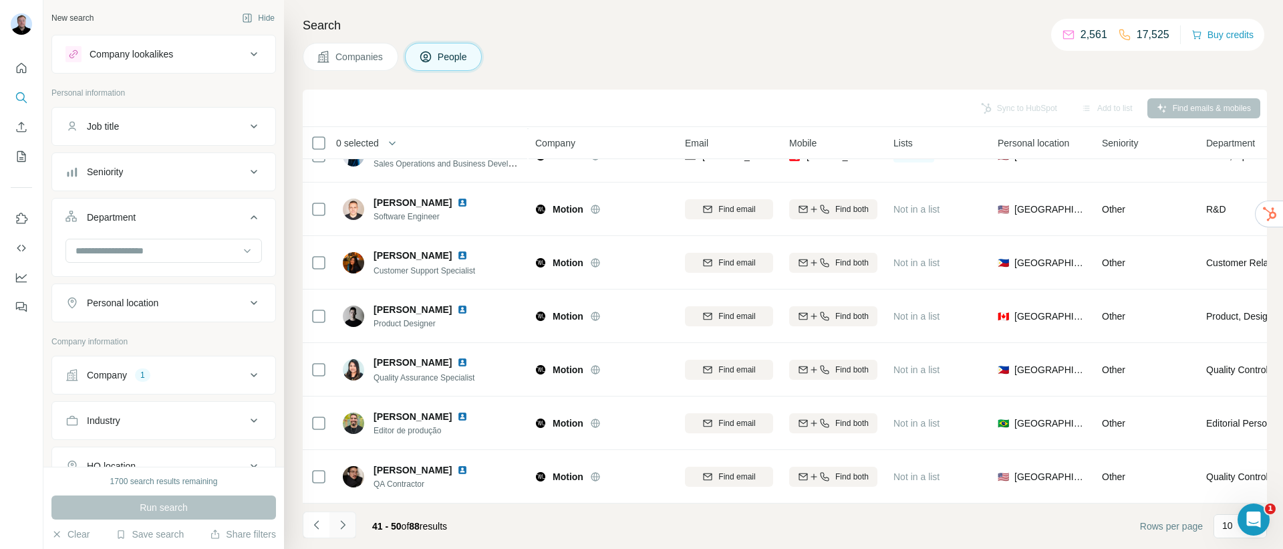
click at [340, 527] on icon "Navigate to next page" at bounding box center [342, 524] width 13 height 13
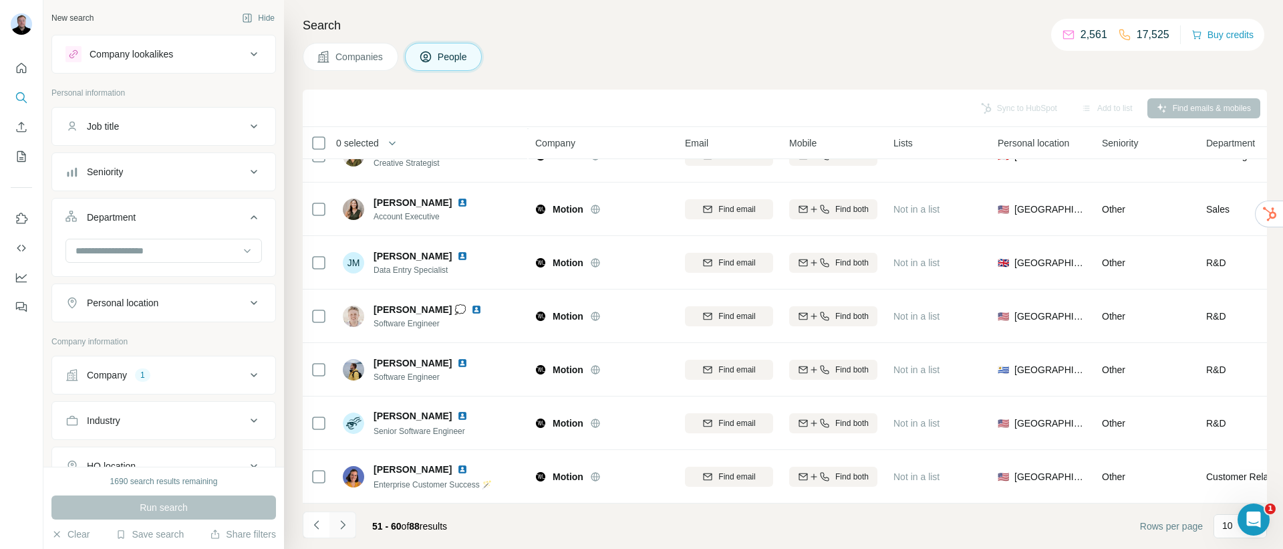
click at [337, 527] on icon "Navigate to next page" at bounding box center [342, 524] width 13 height 13
click at [334, 530] on button "Navigate to next page" at bounding box center [343, 524] width 27 height 27
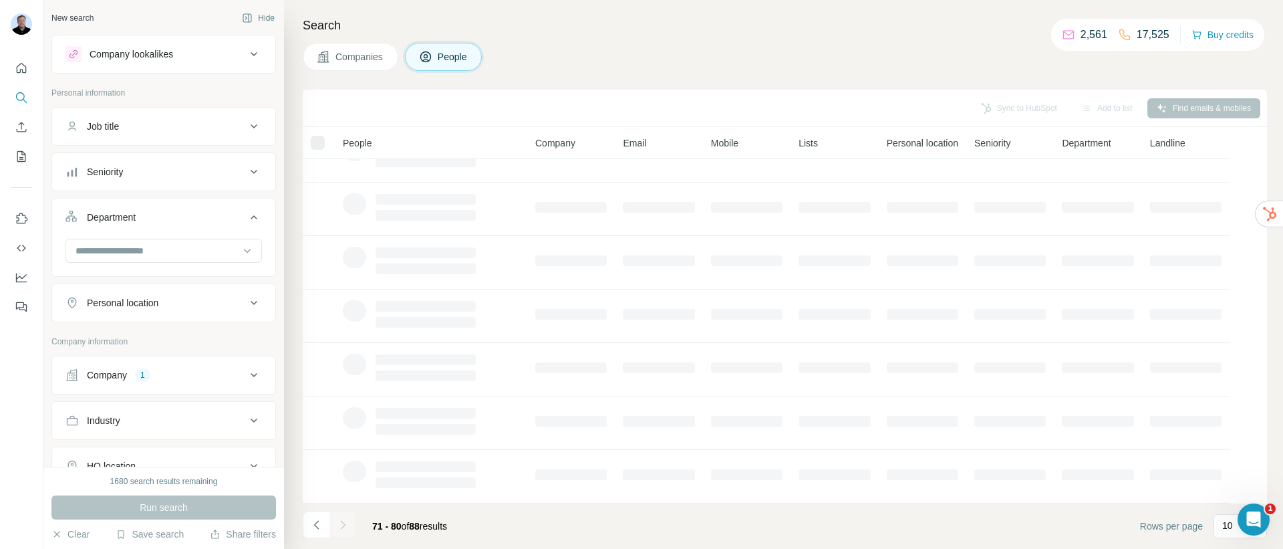
click at [392, 59] on button "Companies" at bounding box center [351, 57] width 96 height 28
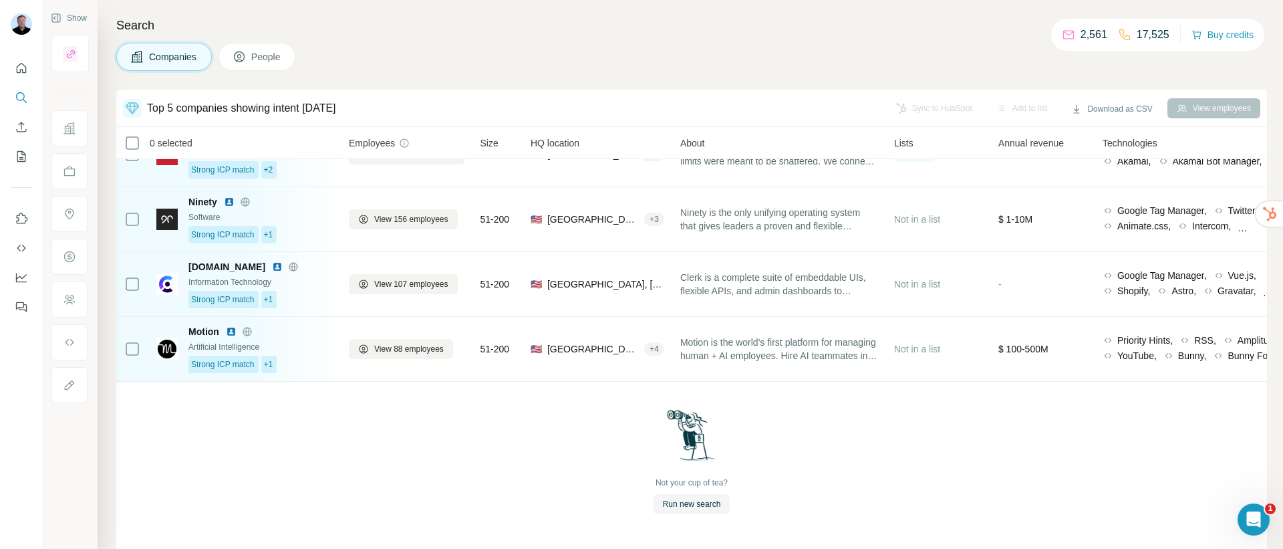
scroll to position [109, 0]
click at [264, 57] on span "People" at bounding box center [266, 56] width 31 height 13
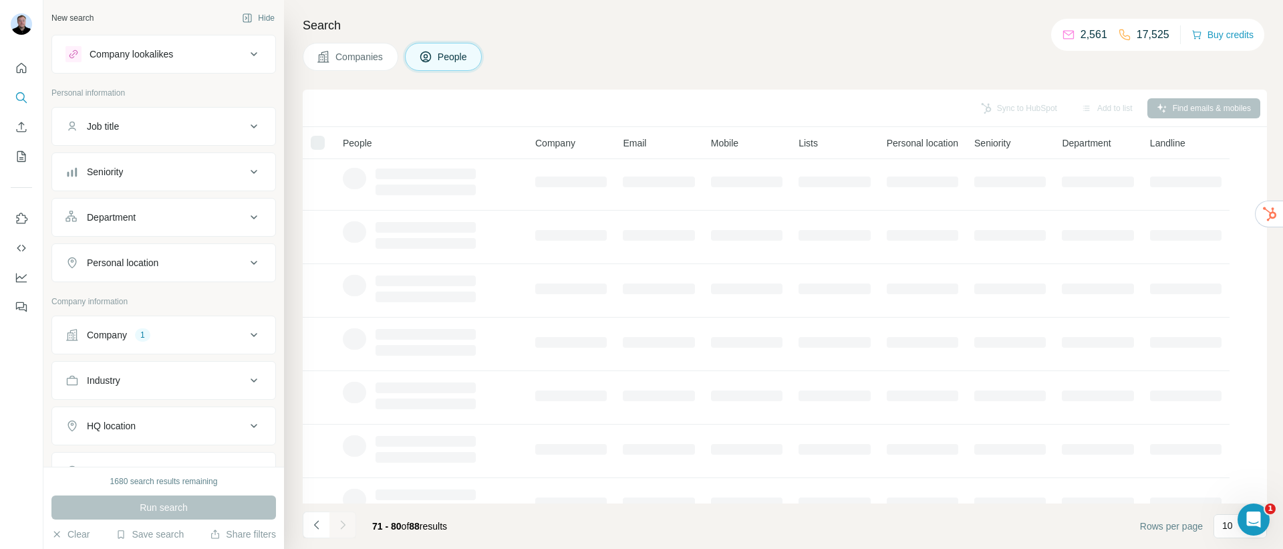
scroll to position [198, 0]
